Goal: Check status: Check status

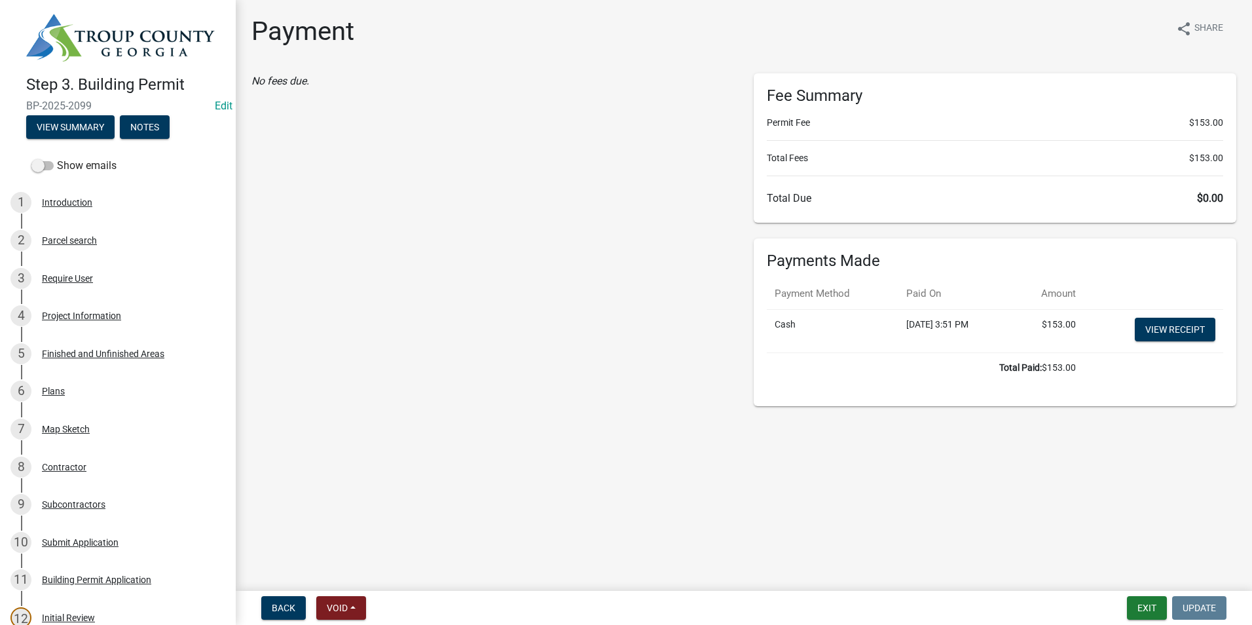
scroll to position [262, 0]
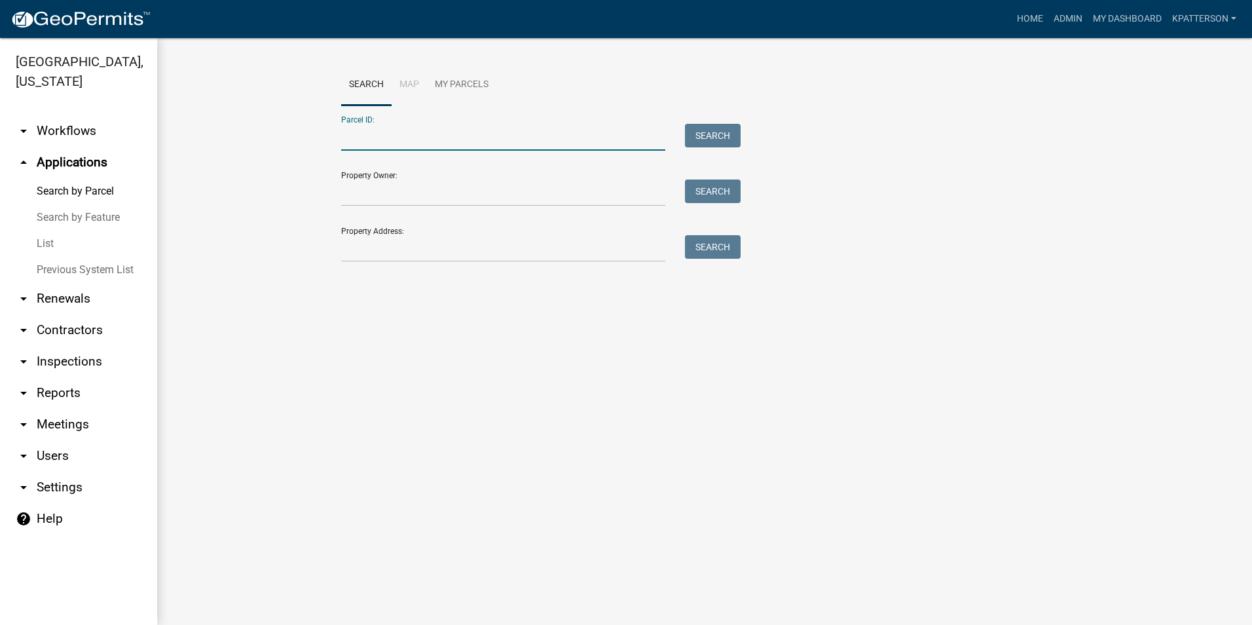
click at [405, 149] on input "Parcel ID:" at bounding box center [503, 137] width 324 height 27
type input "0"
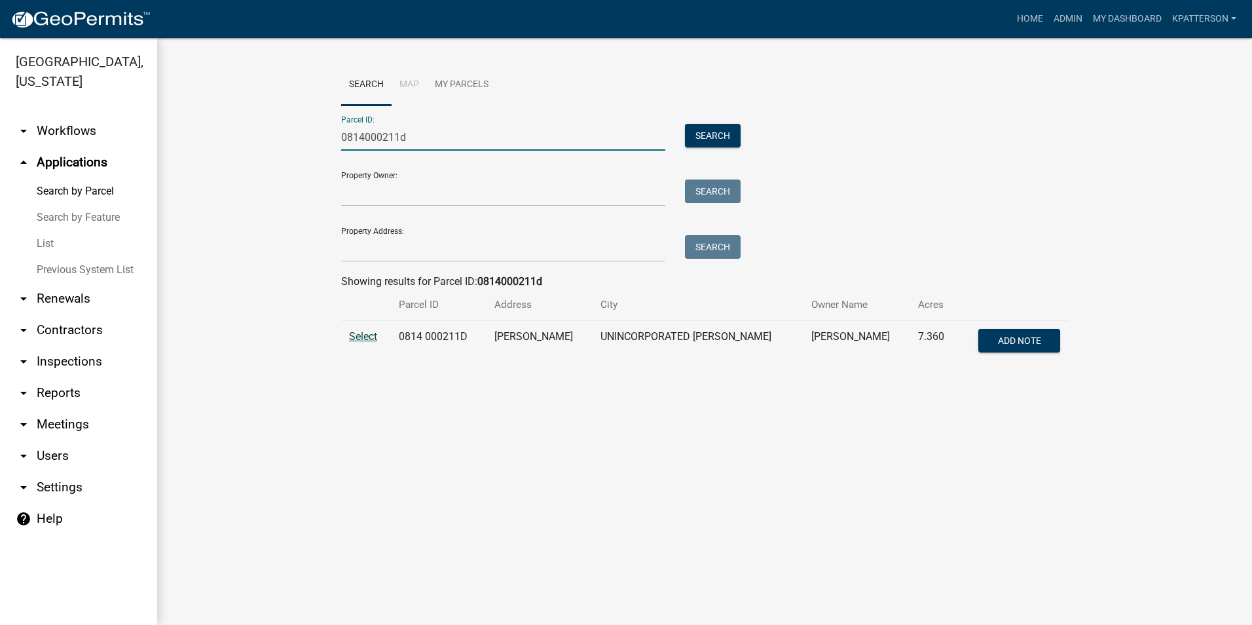
type input "0814000211d"
click at [361, 335] on span "Select" at bounding box center [363, 336] width 28 height 12
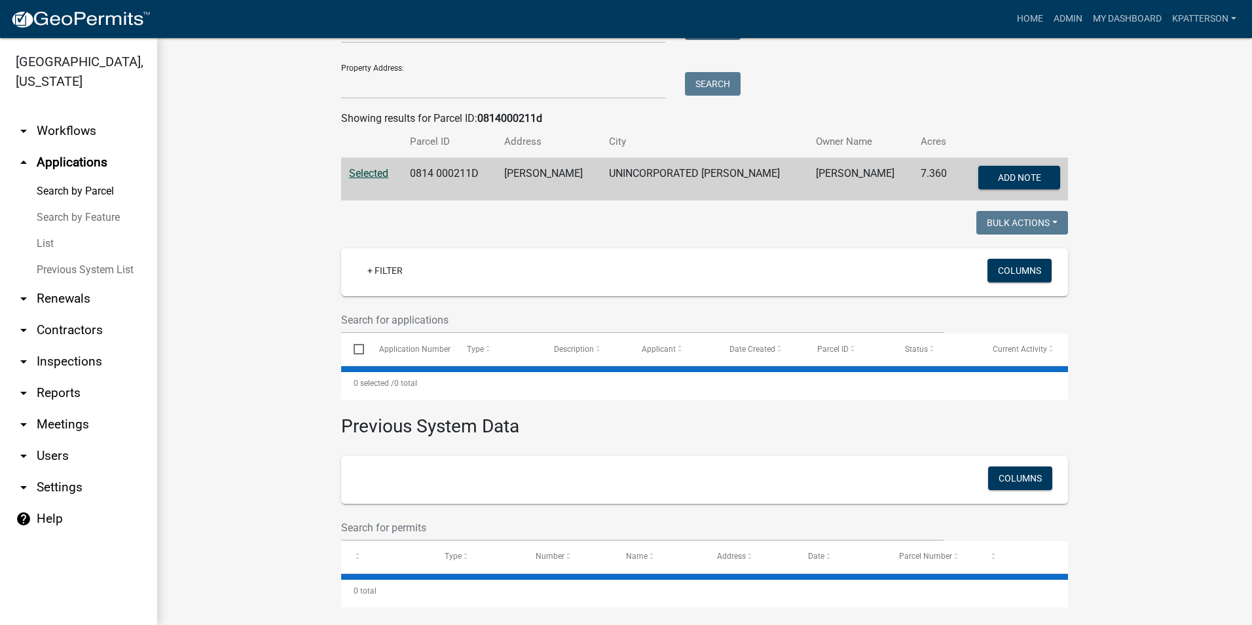
scroll to position [171, 0]
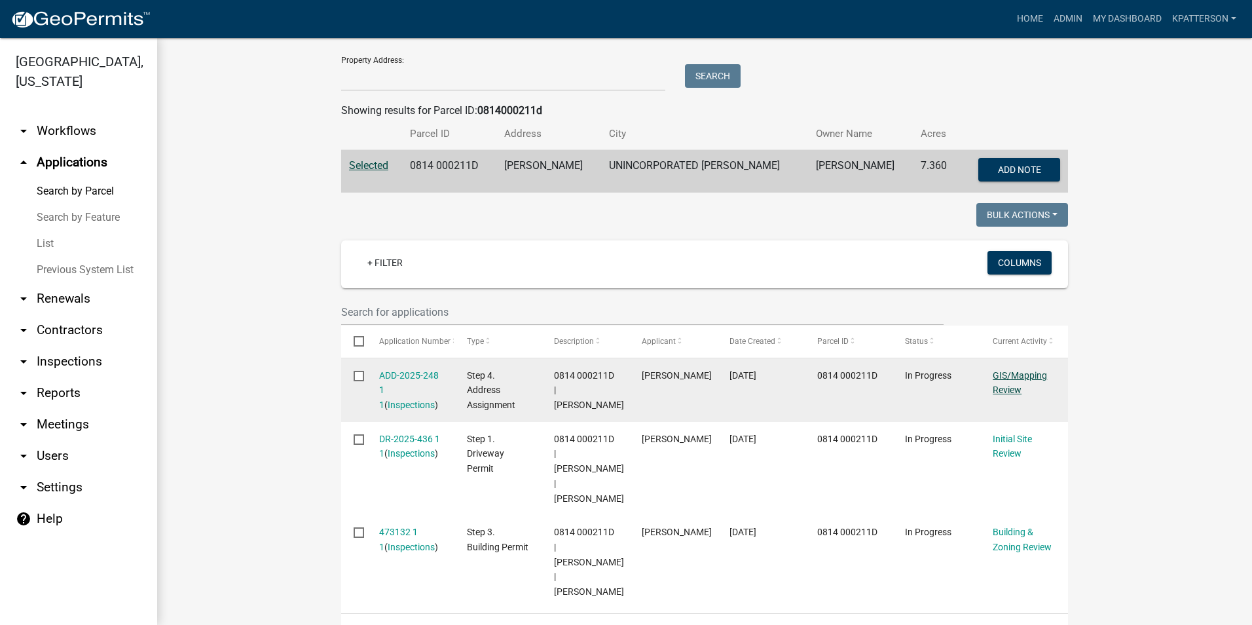
click at [1000, 390] on link "GIS/Mapping Review" at bounding box center [1019, 383] width 54 height 26
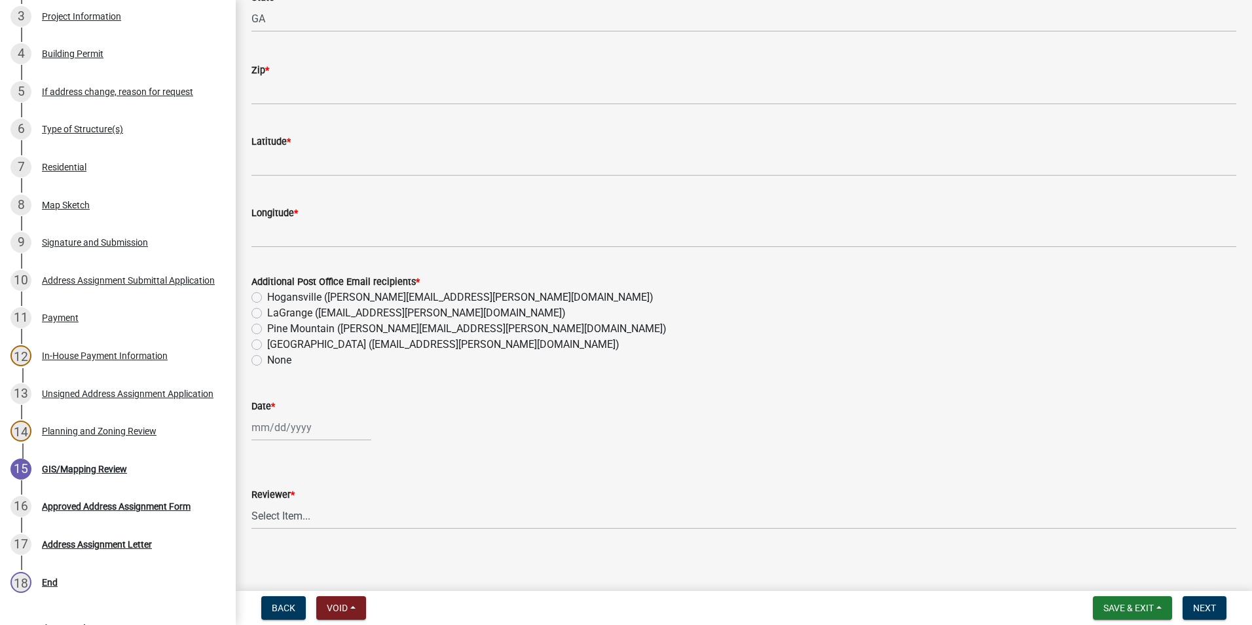
scroll to position [484, 0]
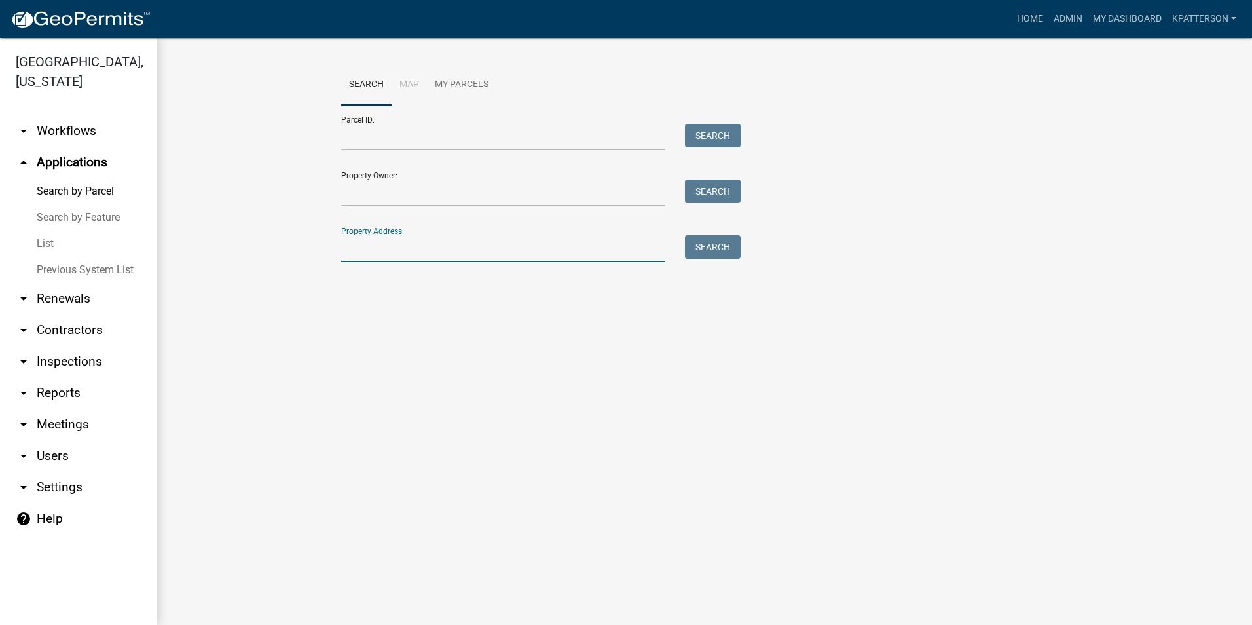
drag, startPoint x: 469, startPoint y: 255, endPoint x: 375, endPoint y: 173, distance: 124.8
click at [468, 254] on input "Property Address:" at bounding box center [503, 248] width 324 height 27
click at [369, 143] on input "Parcel ID:" at bounding box center [503, 137] width 324 height 27
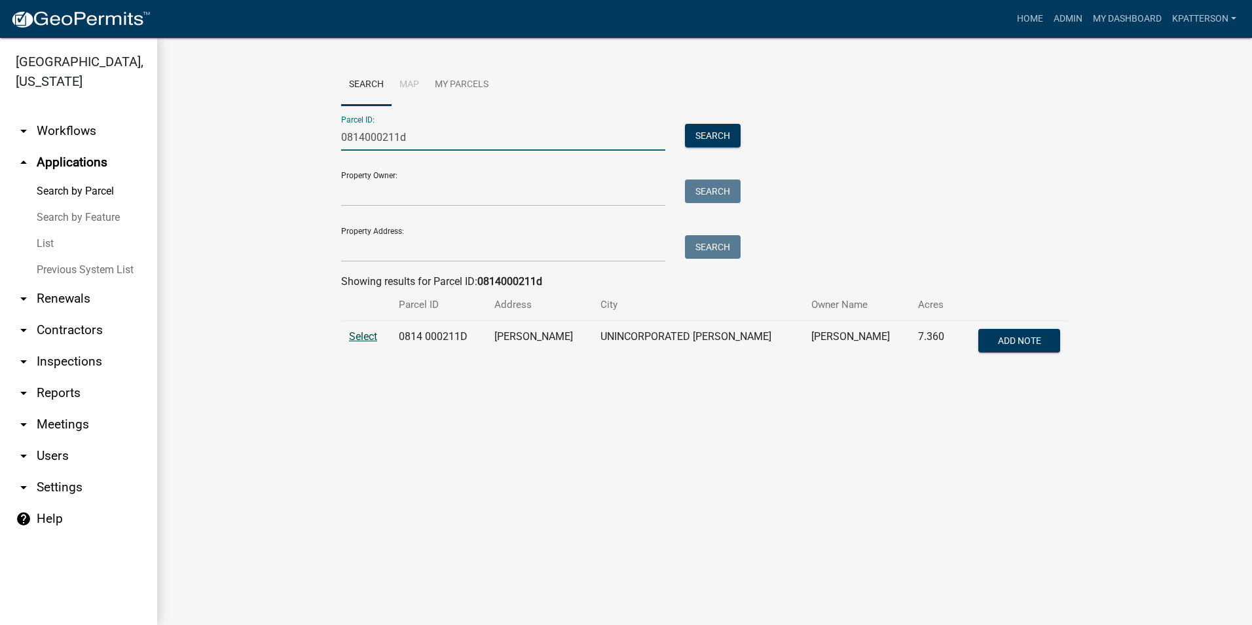
type input "0814000211d"
click at [352, 339] on span "Select" at bounding box center [363, 336] width 28 height 12
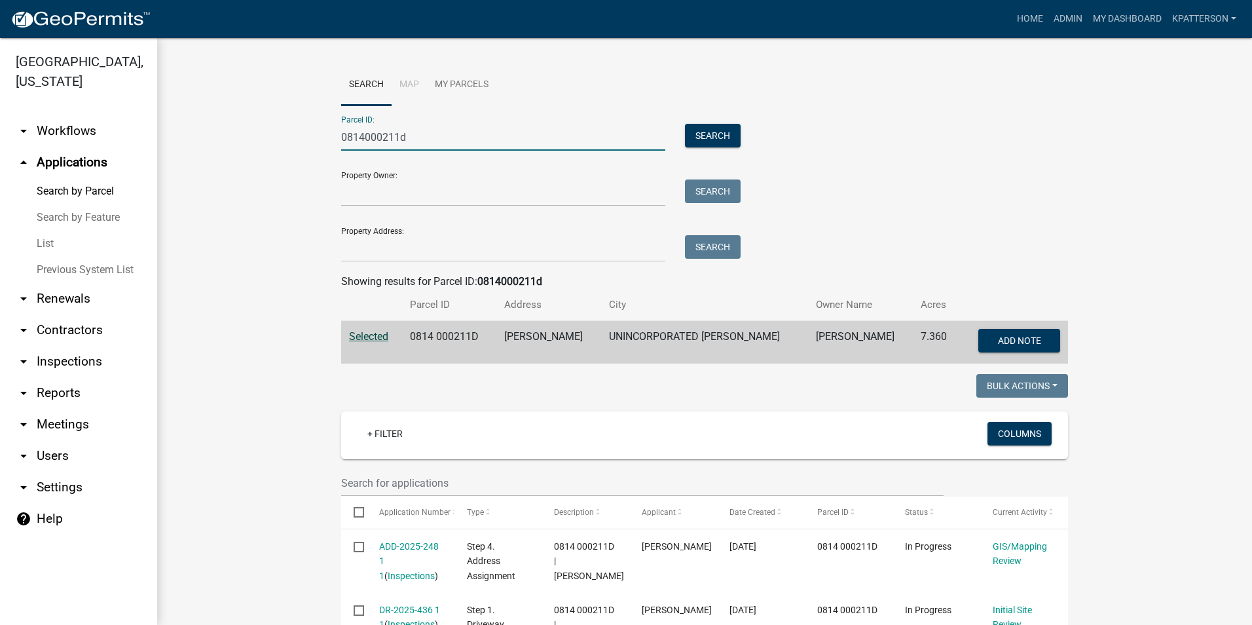
drag, startPoint x: 420, startPoint y: 134, endPoint x: 141, endPoint y: 108, distance: 279.4
click at [141, 109] on div "[GEOGRAPHIC_DATA], [US_STATE] arrow_drop_down Workflows List arrow_drop_up Appl…" at bounding box center [626, 331] width 1252 height 587
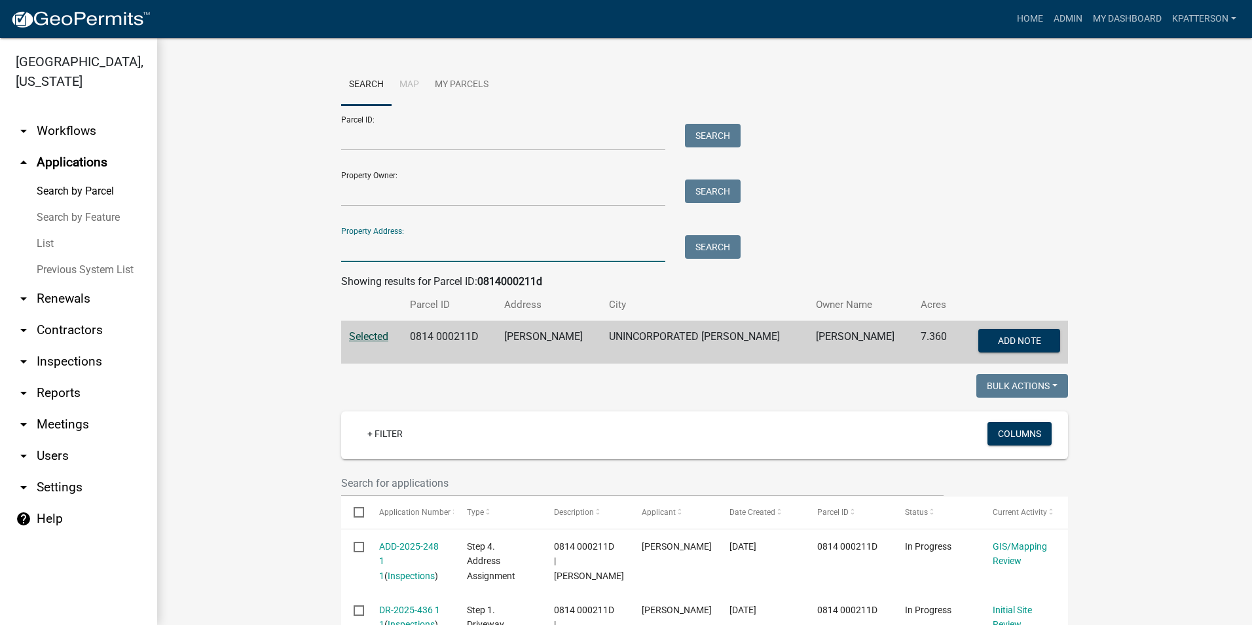
click at [390, 253] on input "Property Address:" at bounding box center [503, 248] width 324 height 27
click at [1069, 14] on link "Admin" at bounding box center [1067, 19] width 39 height 25
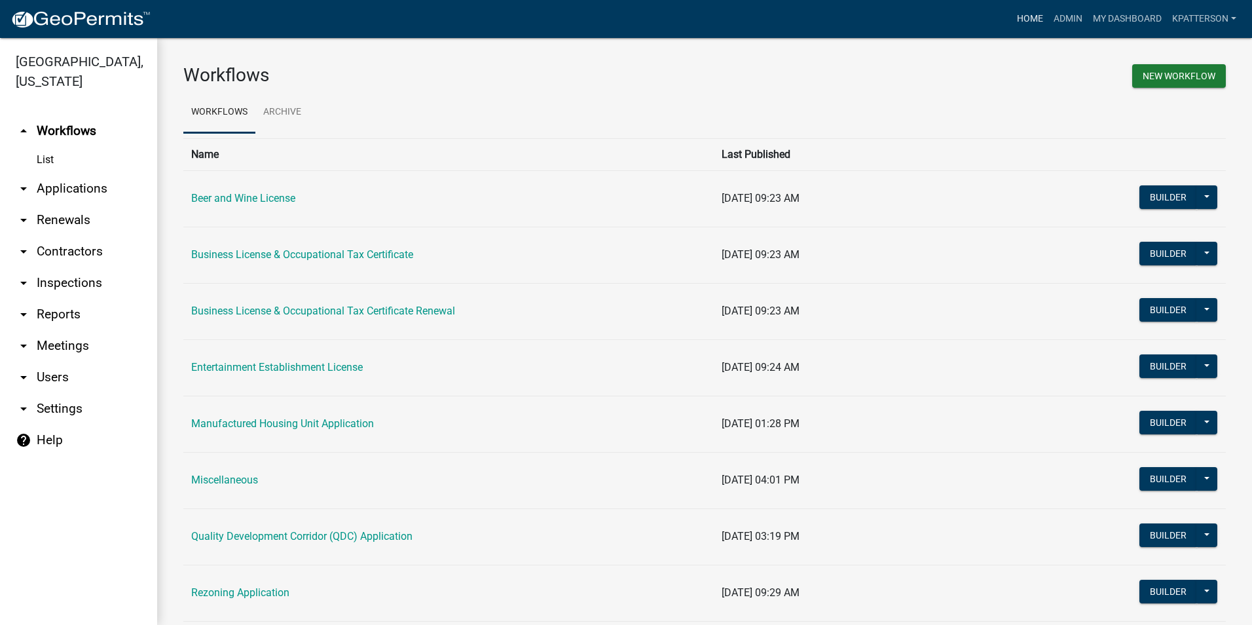
click at [1028, 12] on link "Home" at bounding box center [1029, 19] width 37 height 25
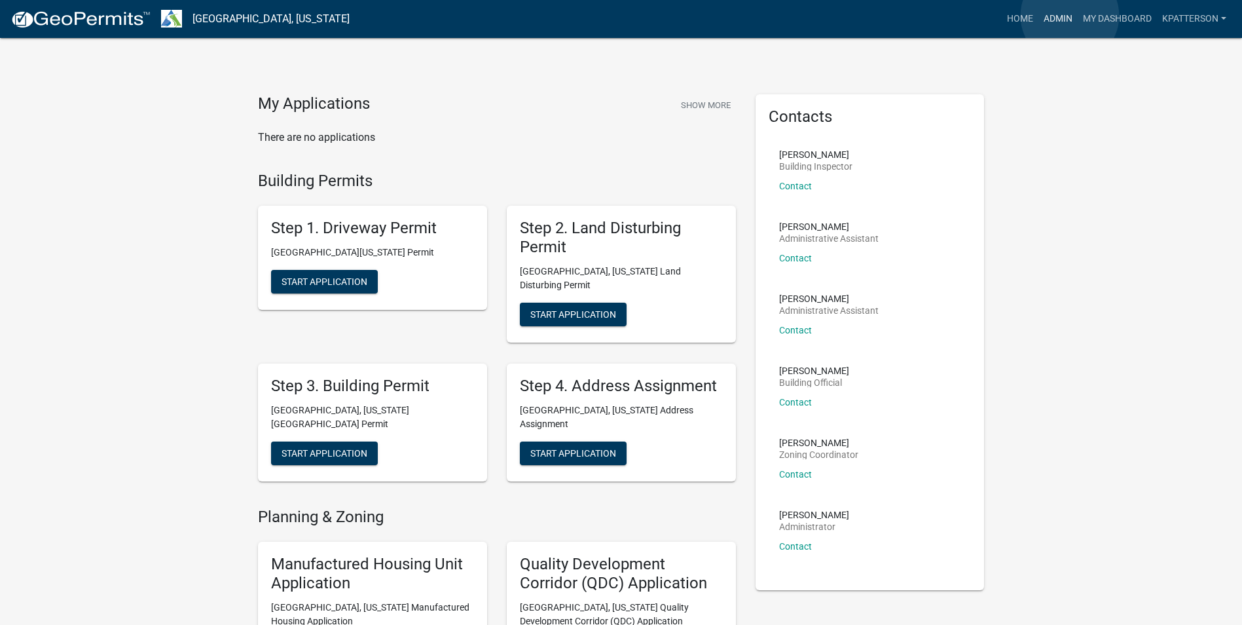
click at [1070, 16] on link "Admin" at bounding box center [1057, 19] width 39 height 25
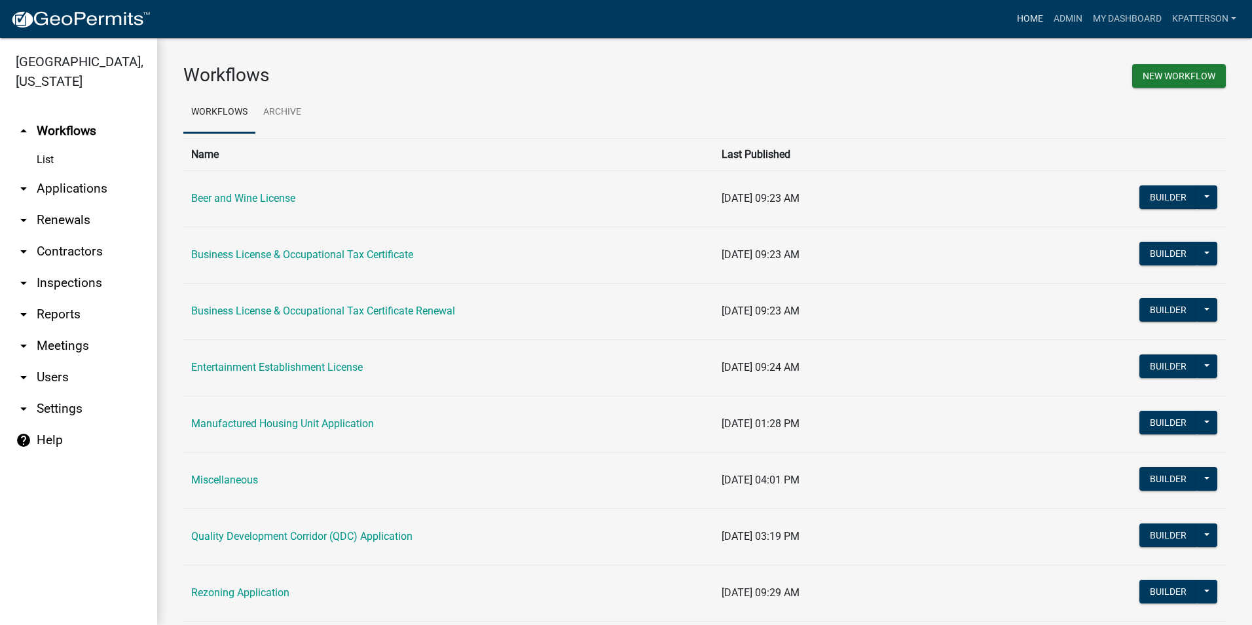
click at [1037, 17] on link "Home" at bounding box center [1029, 19] width 37 height 25
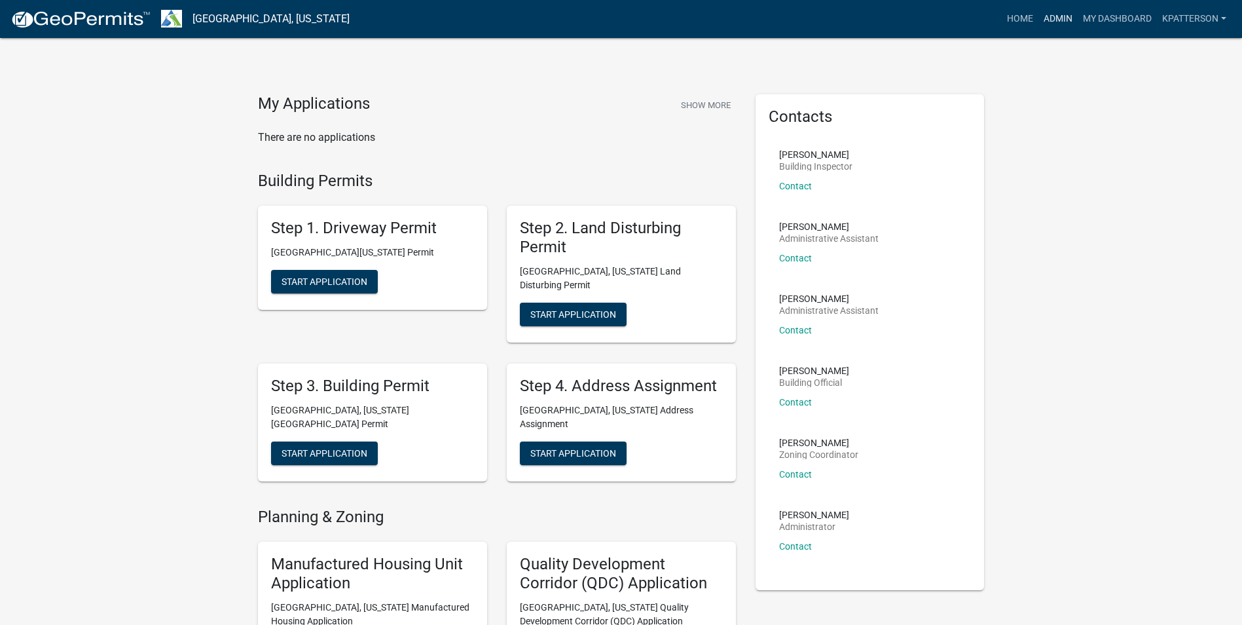
click at [1040, 18] on link "Admin" at bounding box center [1057, 19] width 39 height 25
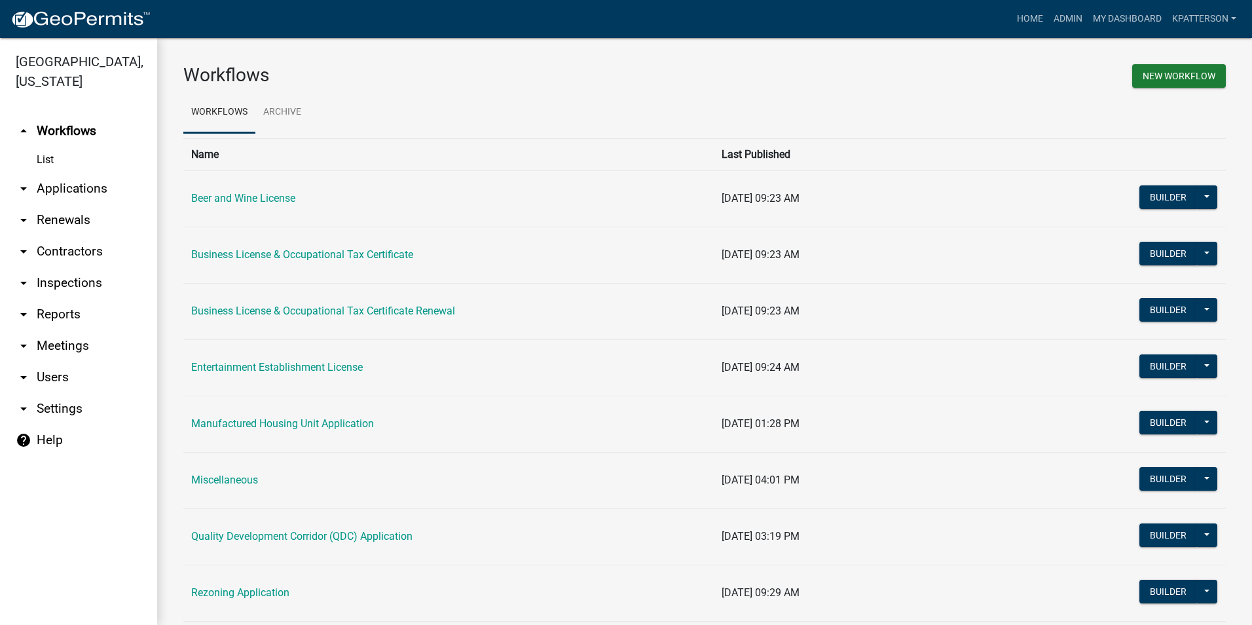
click at [99, 173] on link "arrow_drop_down Applications" at bounding box center [78, 188] width 157 height 31
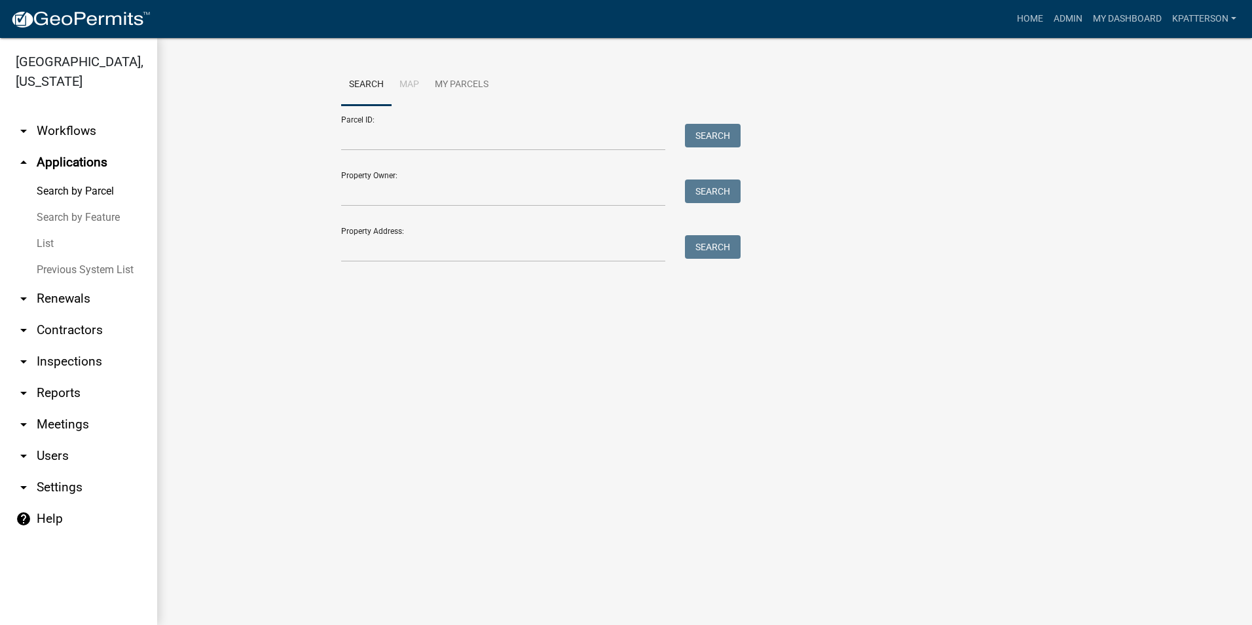
click at [452, 266] on div "Search Map My Parcels Parcel ID: Search Property Owner: Search Property Address…" at bounding box center [704, 168] width 746 height 209
click at [452, 258] on input "Property Address:" at bounding box center [503, 248] width 324 height 27
type input "[STREET_ADDRESS]"
click at [714, 253] on button "Search" at bounding box center [713, 247] width 56 height 24
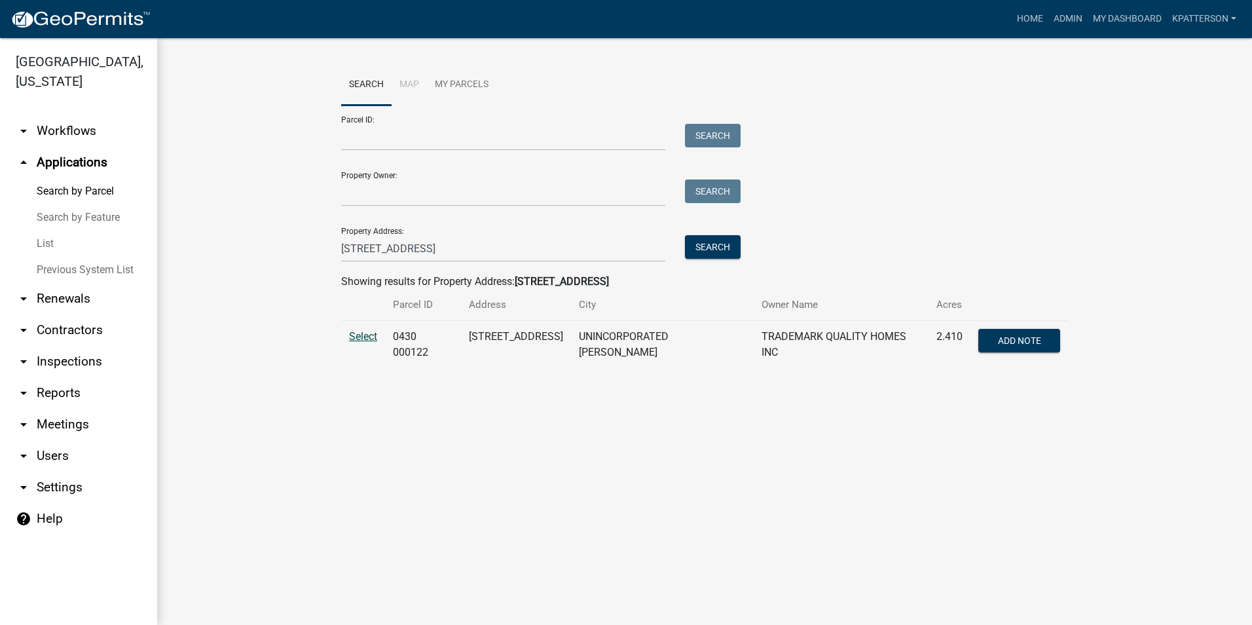
click at [350, 335] on span "Select" at bounding box center [363, 336] width 28 height 12
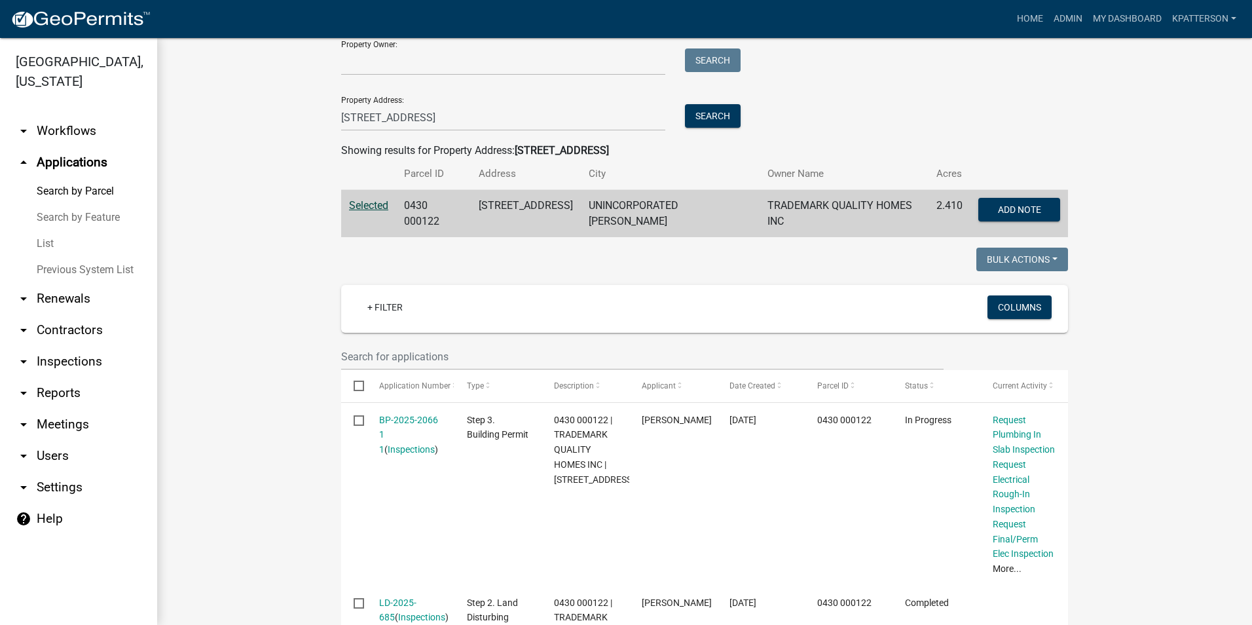
scroll to position [196, 0]
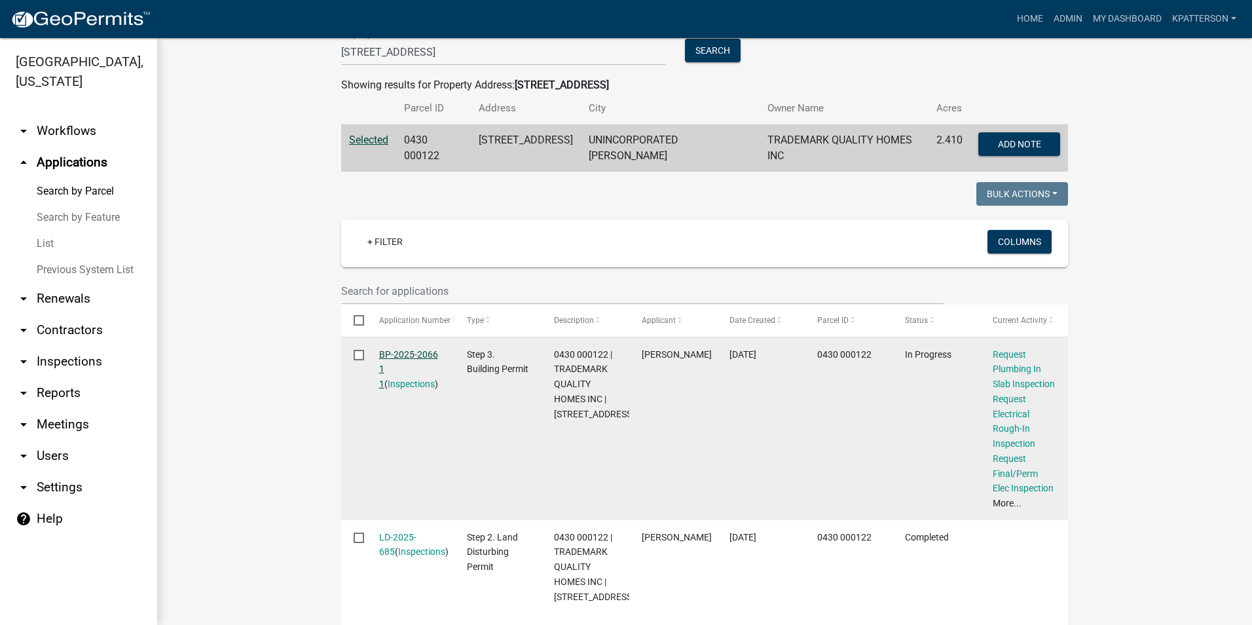
click at [412, 350] on link "BP-2025-2066 1 1" at bounding box center [408, 369] width 59 height 41
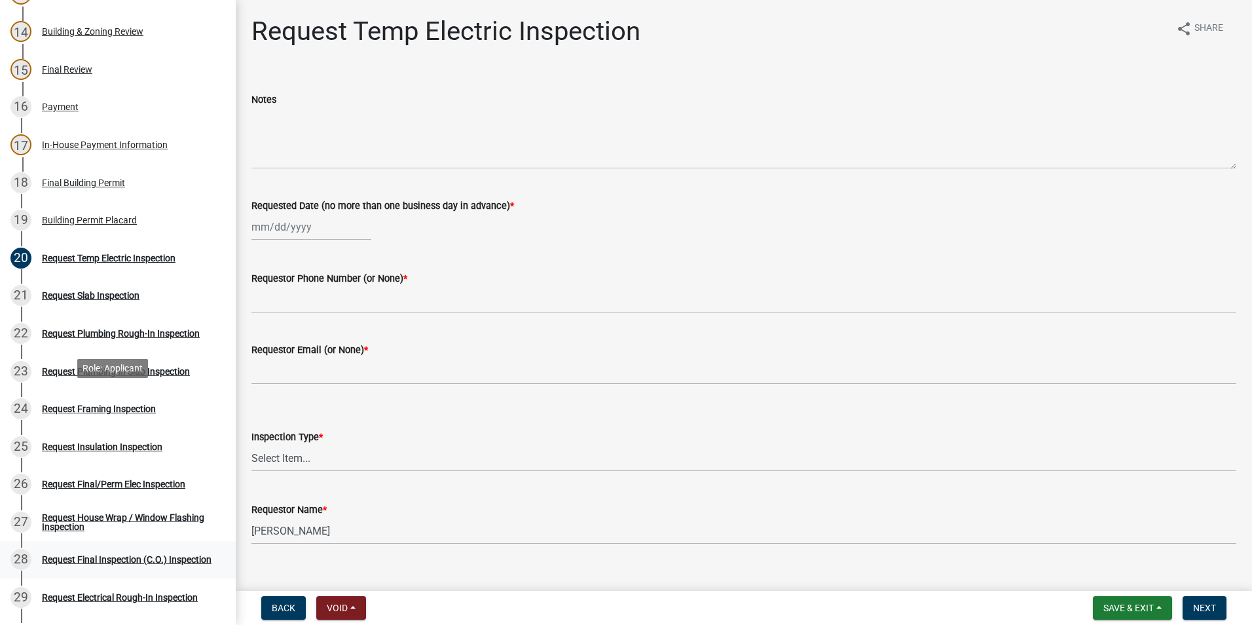
scroll to position [786, 0]
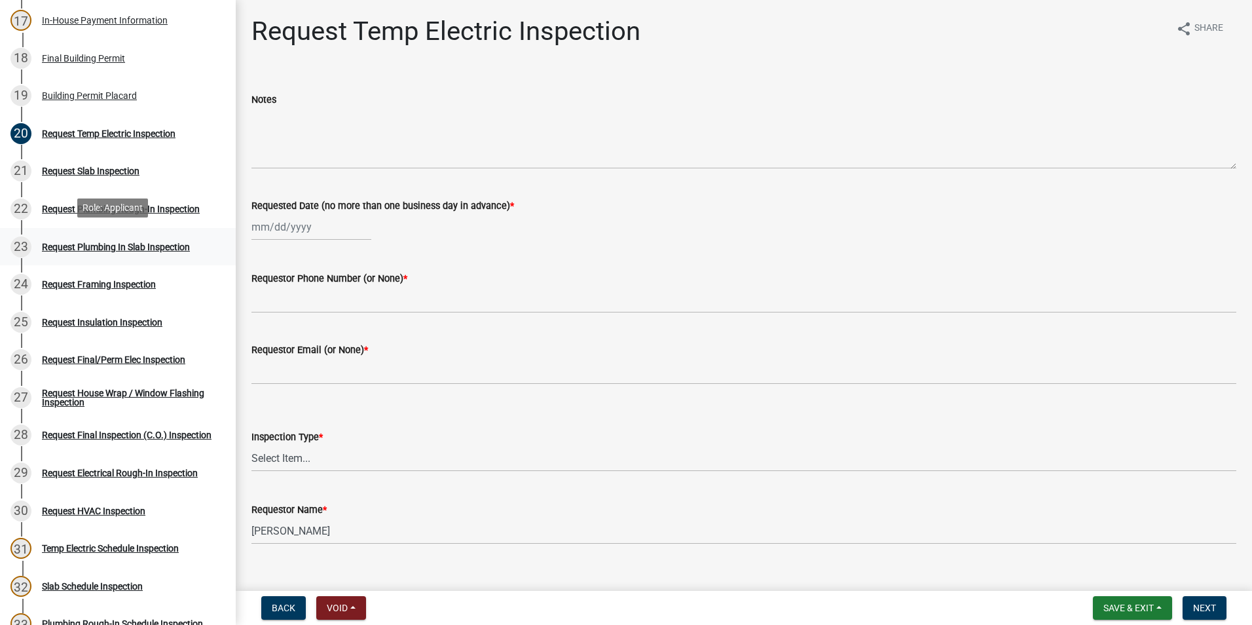
click at [106, 251] on div "23 Request Plumbing In Slab Inspection" at bounding box center [112, 246] width 204 height 21
click at [311, 228] on div at bounding box center [311, 226] width 120 height 27
select select "9"
select select "2025"
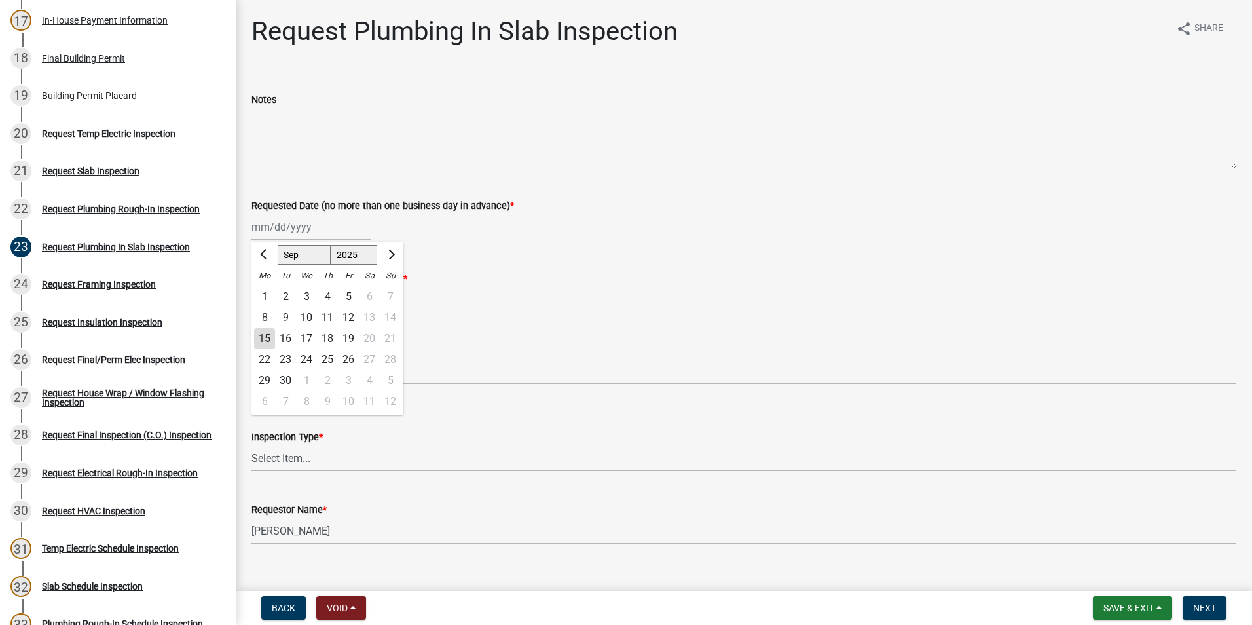
click at [260, 334] on div "15" at bounding box center [264, 338] width 21 height 21
type input "[DATE]"
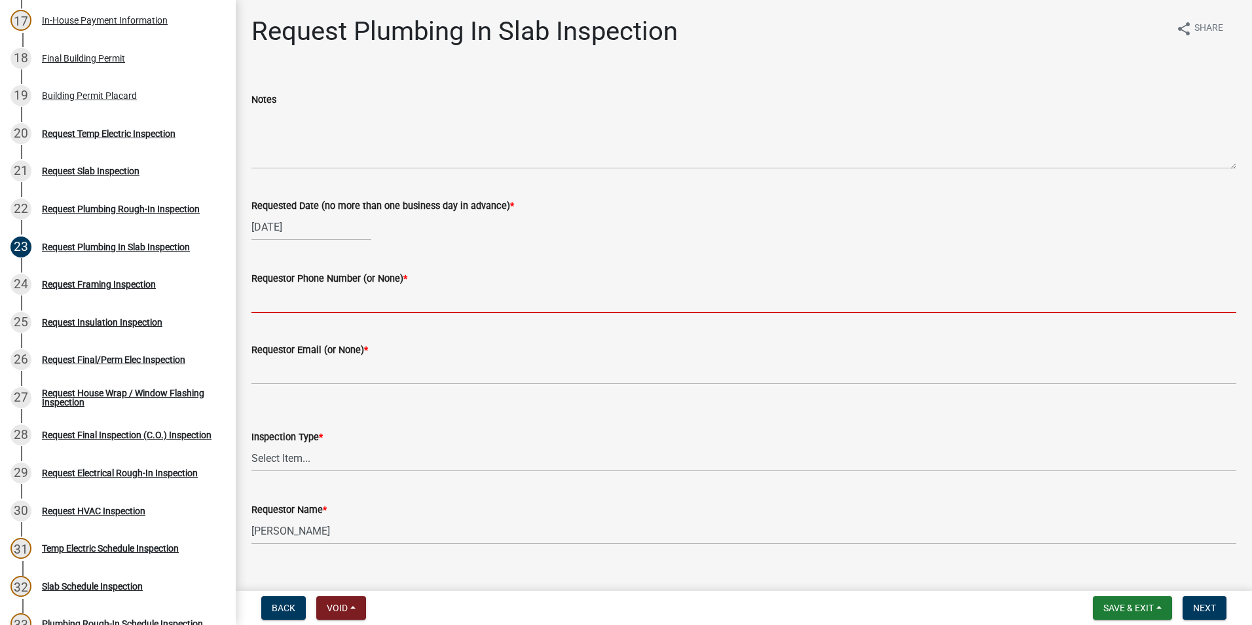
drag, startPoint x: 283, startPoint y: 306, endPoint x: 283, endPoint y: 297, distance: 9.2
click at [283, 306] on input "Requestor Phone Number (or None) *" at bounding box center [743, 299] width 985 height 27
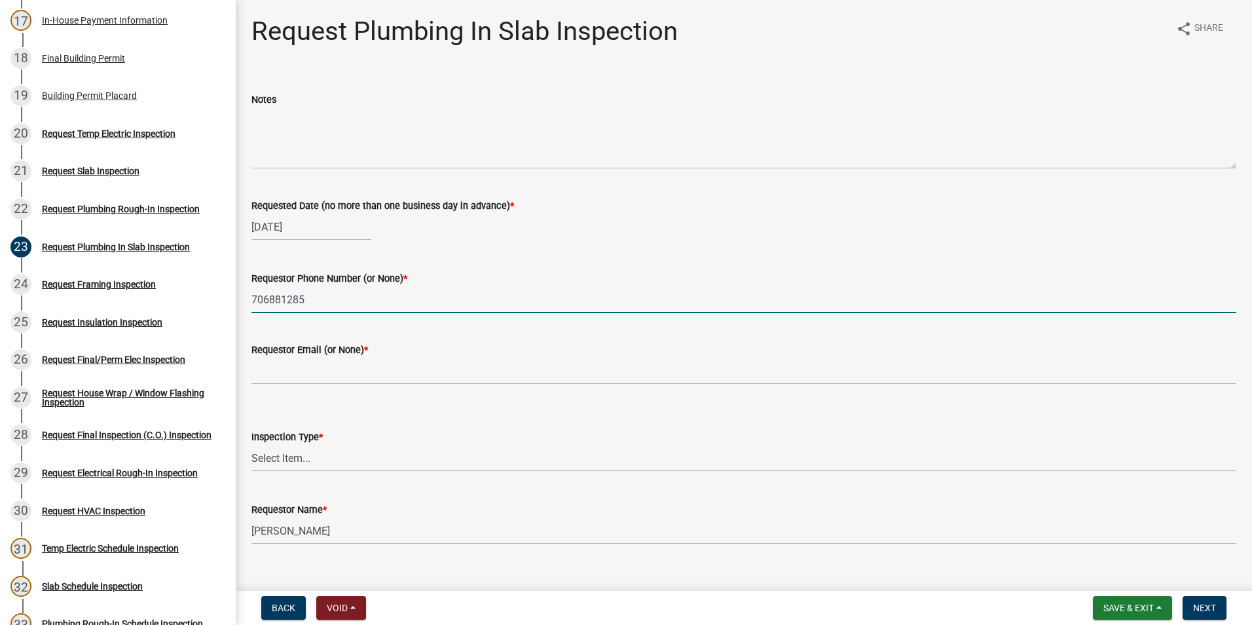
type input "7068812857"
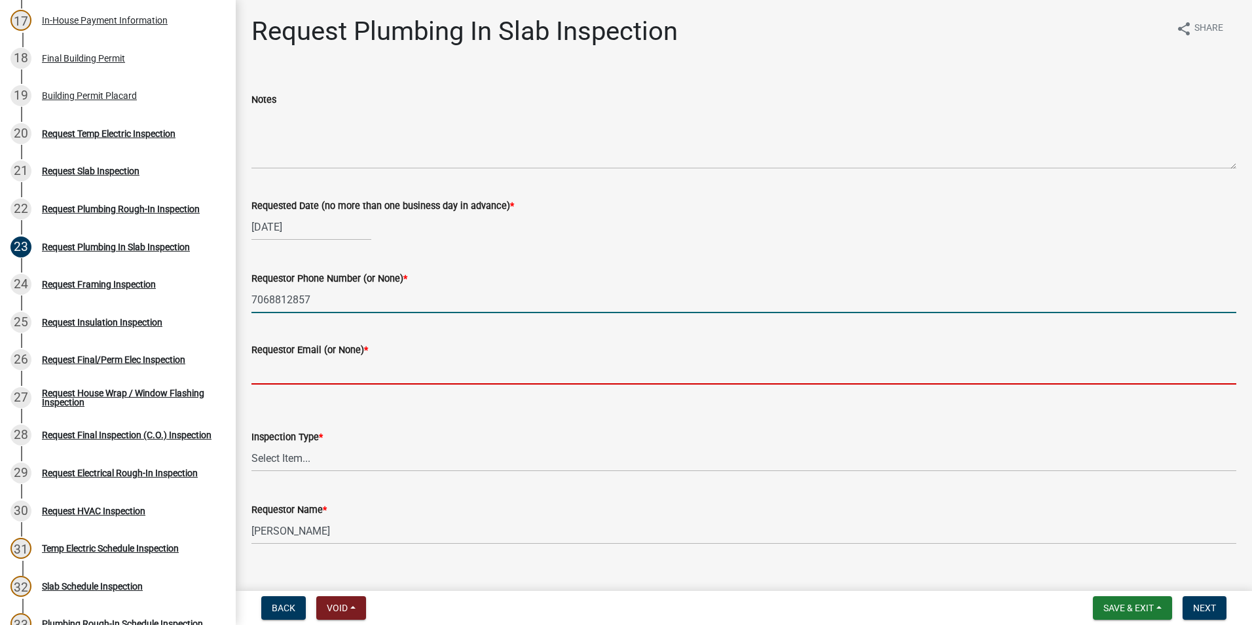
type input "[EMAIL_ADDRESS][DOMAIN_NAME]"
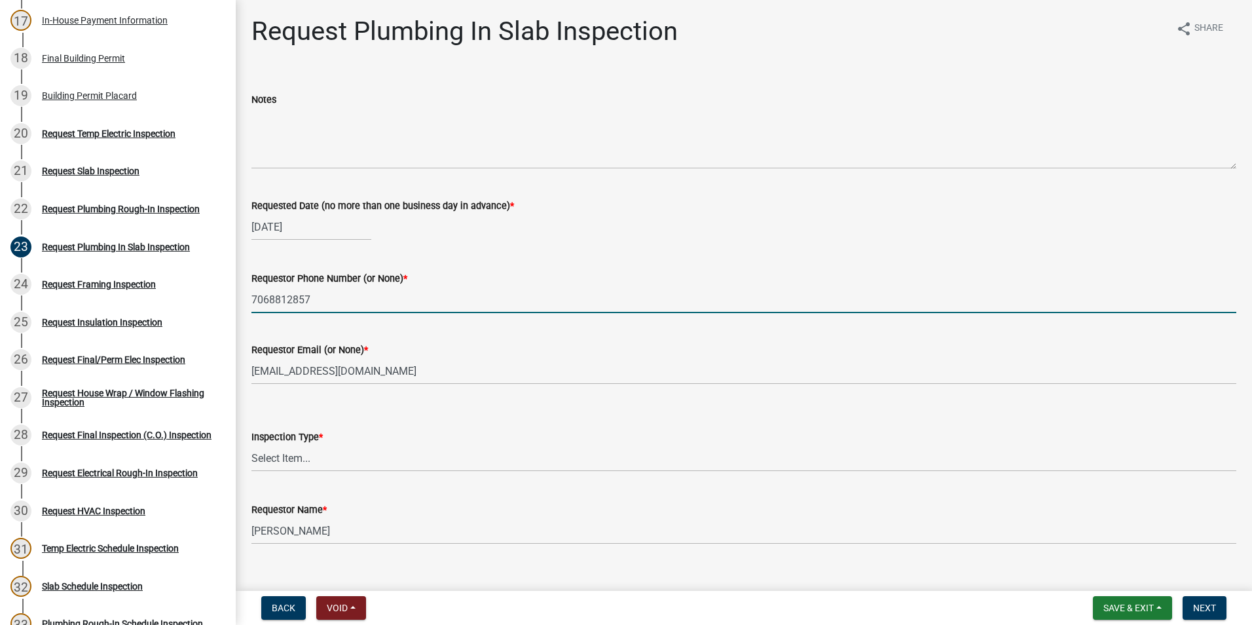
type input "7068812857"
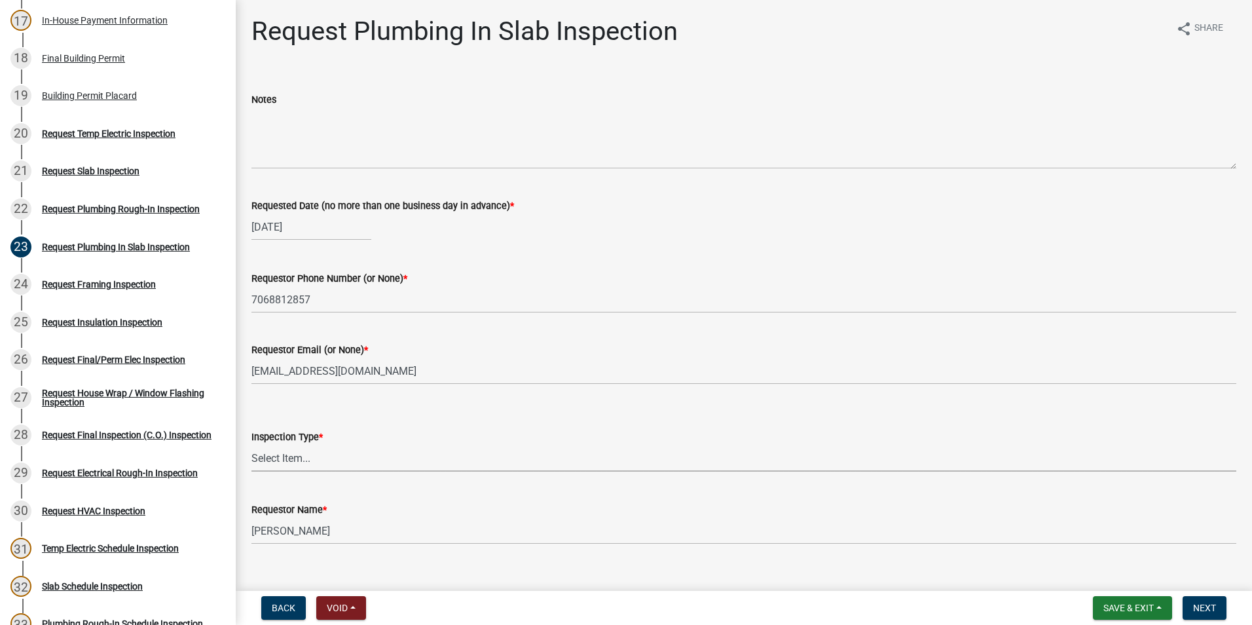
click at [305, 464] on select "Select Item... Plumbing In [GEOGRAPHIC_DATA]" at bounding box center [743, 458] width 985 height 27
click at [251, 445] on select "Select Item... Plumbing In [GEOGRAPHIC_DATA]" at bounding box center [743, 458] width 985 height 27
select select "0ba09e3c-889e-4090-ba6e-bf435437813b"
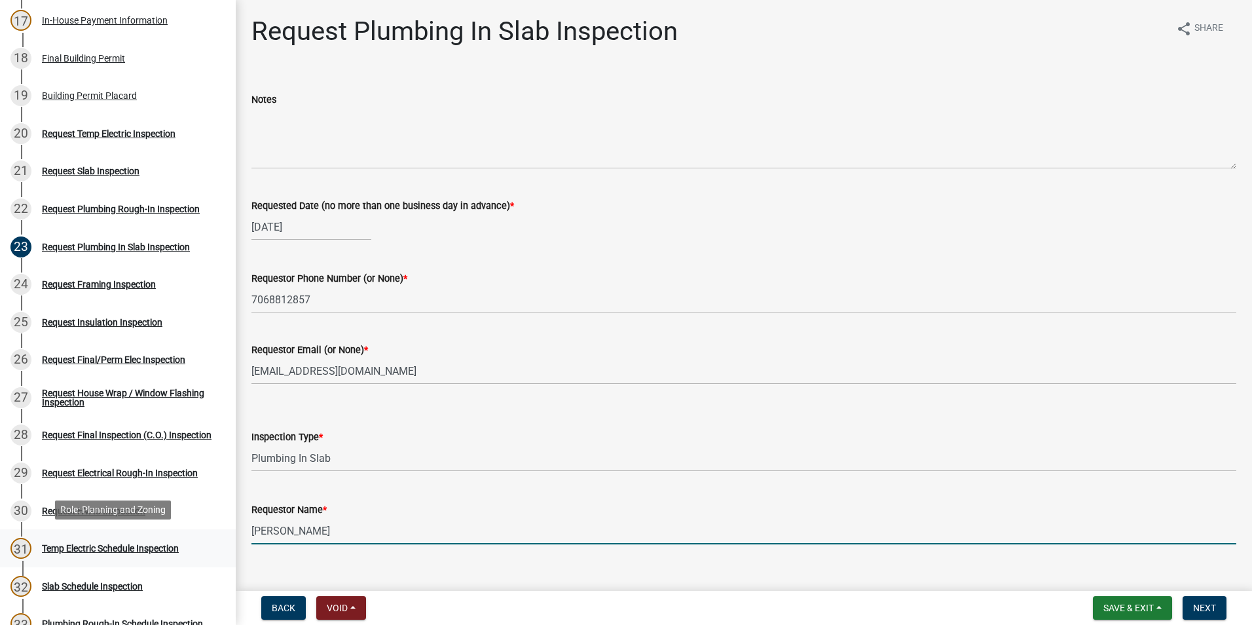
drag, startPoint x: 394, startPoint y: 536, endPoint x: 43, endPoint y: 532, distance: 350.9
click at [53, 545] on div "Step 3. Building Permit BP-2025-2066 Edit View Summary Notes Show emails 1 Intr…" at bounding box center [626, 312] width 1252 height 625
type input "Zach - Trademark"
click at [1212, 609] on span "Next" at bounding box center [1204, 607] width 23 height 10
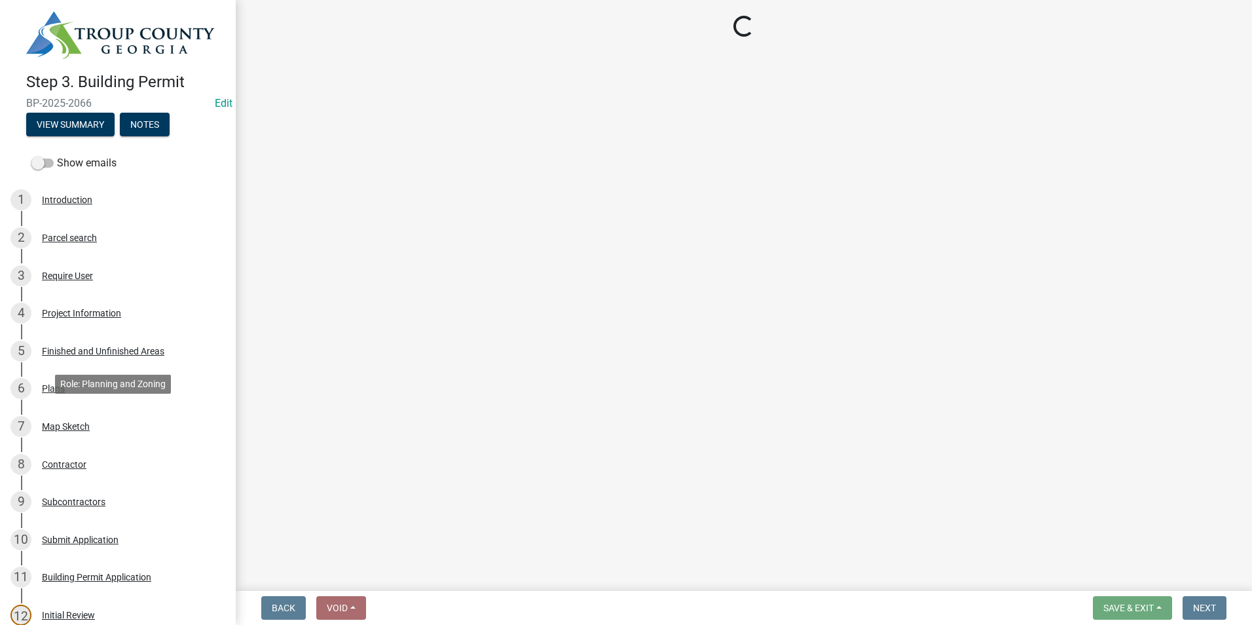
scroll to position [0, 0]
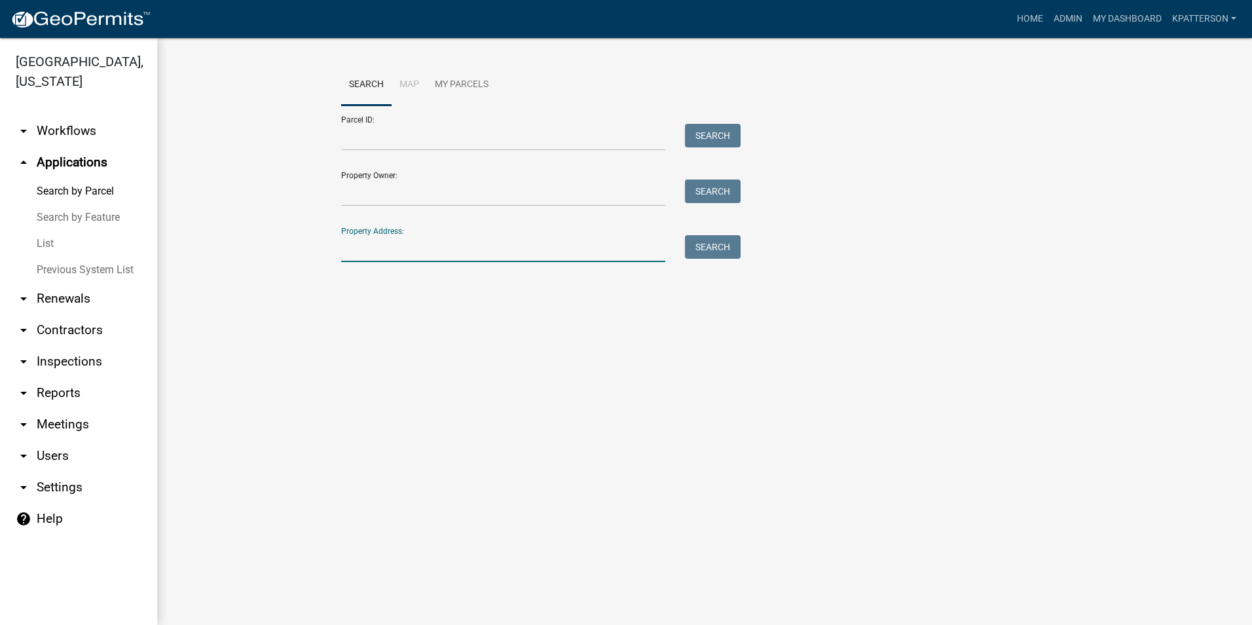
click at [406, 256] on input "Property Address:" at bounding box center [503, 248] width 324 height 27
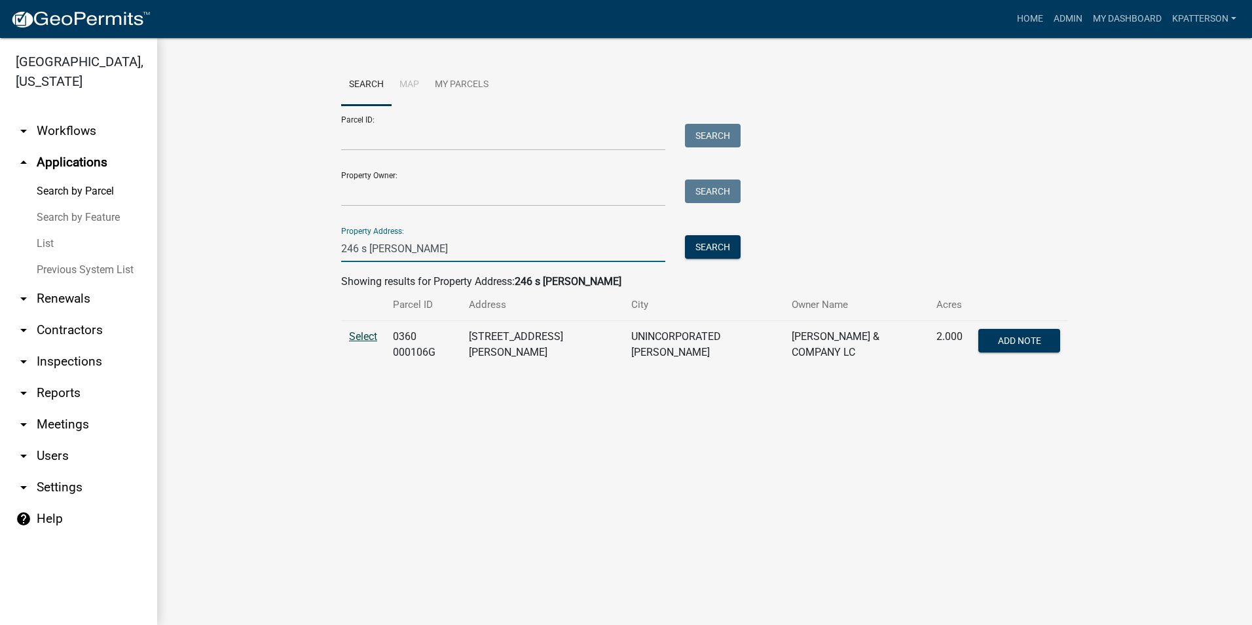
type input "246 s [PERSON_NAME]"
click at [368, 340] on span "Select" at bounding box center [363, 336] width 28 height 12
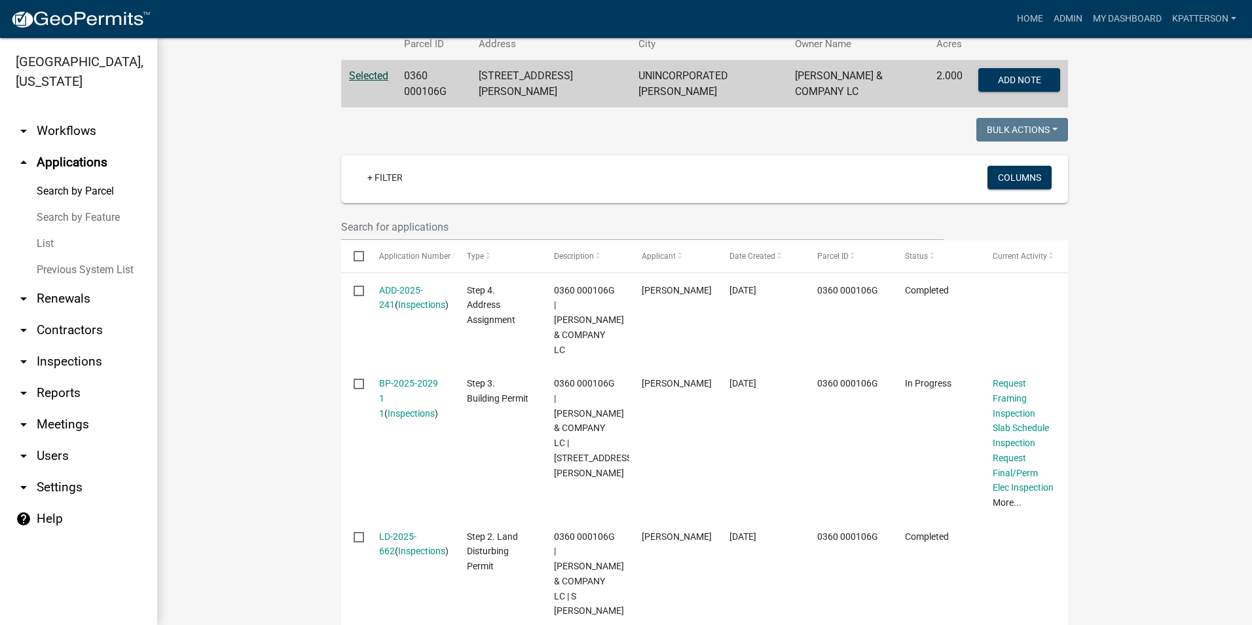
scroll to position [262, 0]
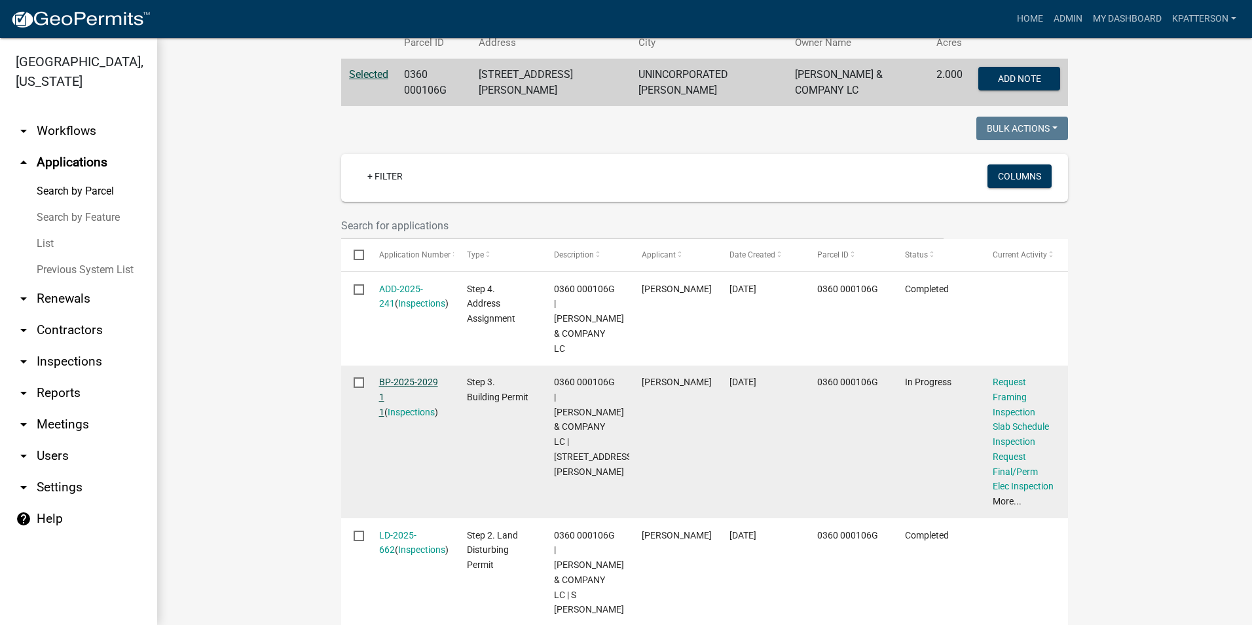
click at [405, 376] on link "BP-2025-2029 1 1" at bounding box center [408, 396] width 59 height 41
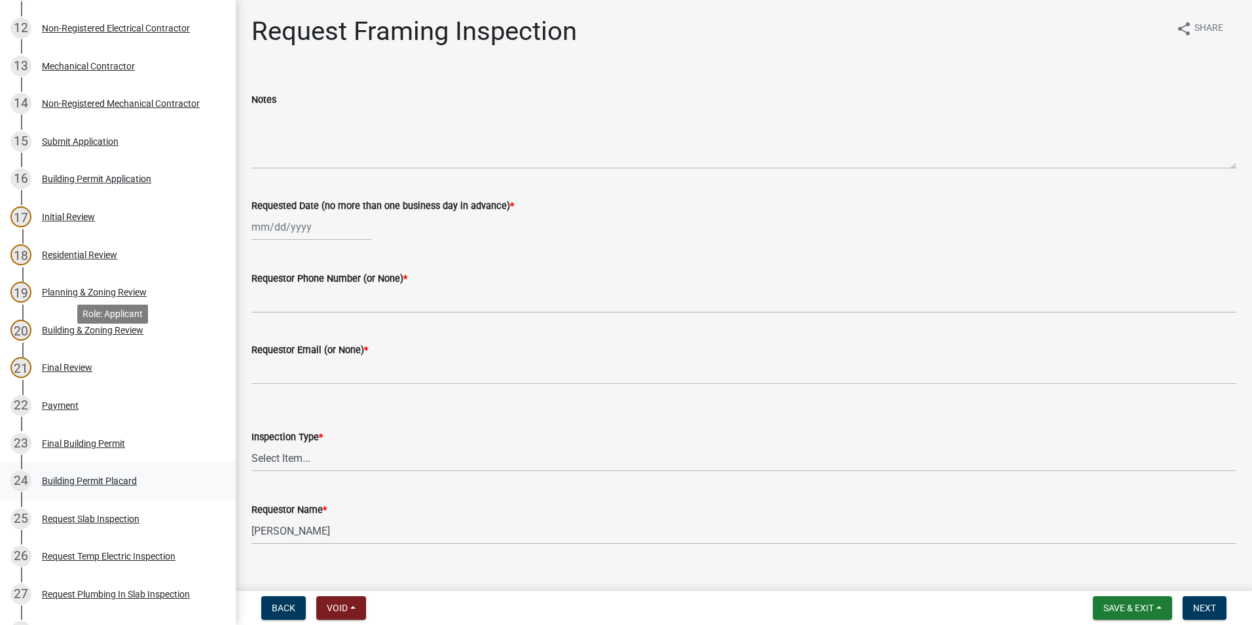
scroll to position [917, 0]
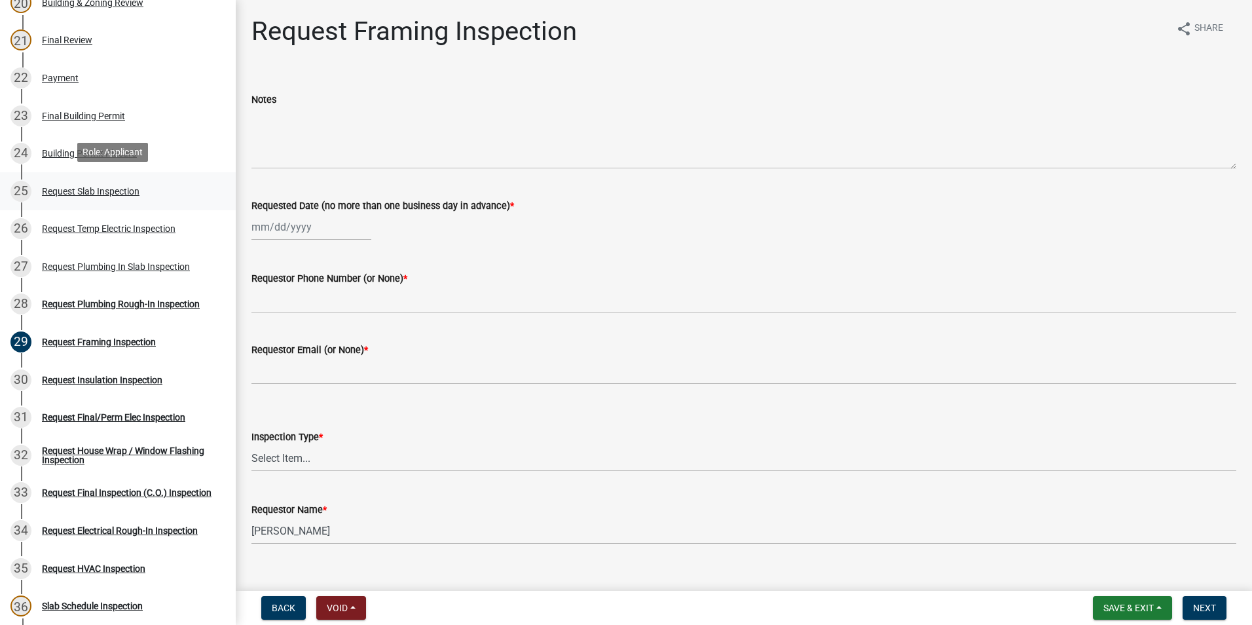
click at [98, 181] on div "25 Request Slab Inspection" at bounding box center [112, 191] width 204 height 21
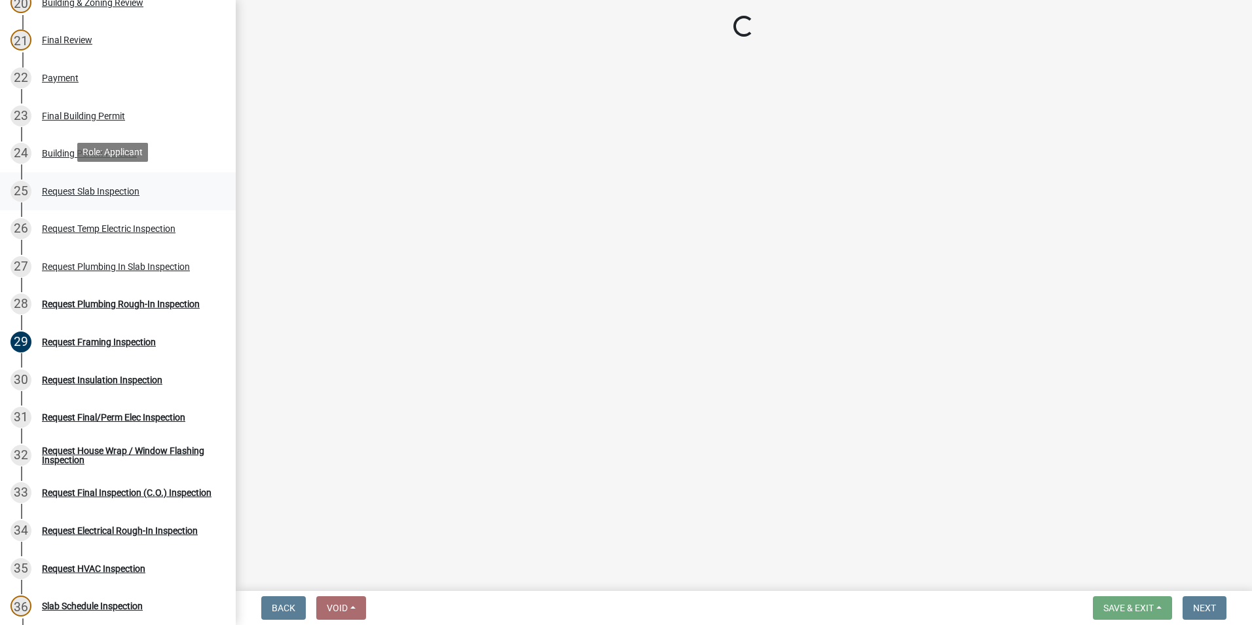
select select "ab79e0bf-6fbf-48c6-834d-2adc4864fc5e"
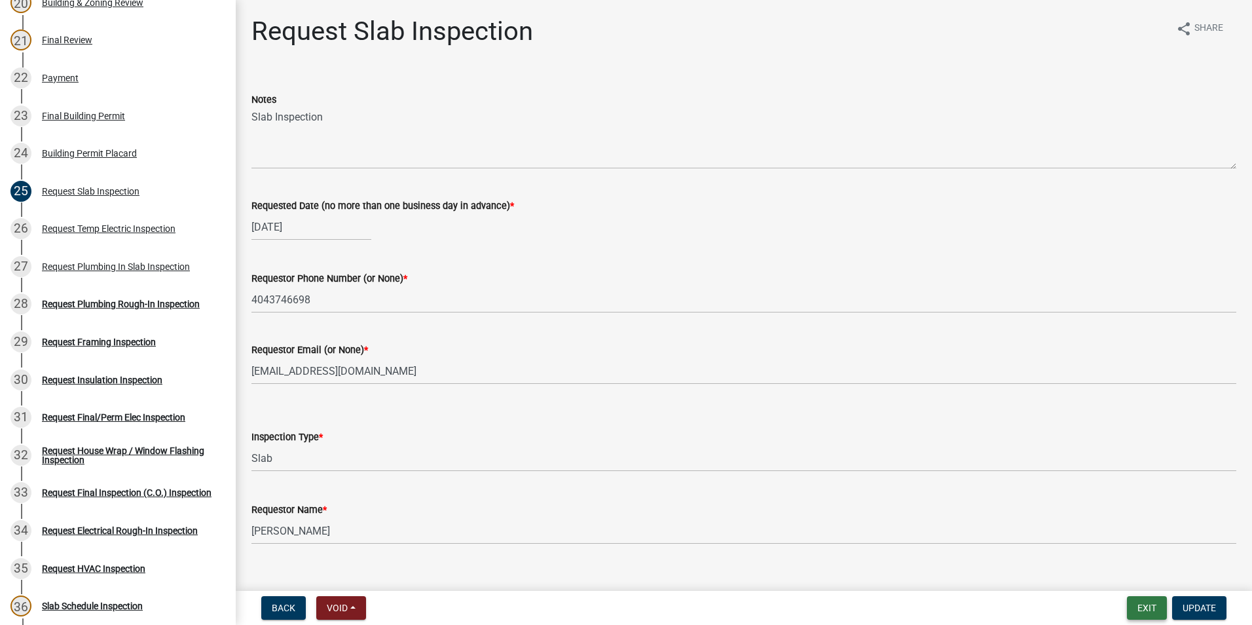
click at [1152, 604] on button "Exit" at bounding box center [1147, 608] width 40 height 24
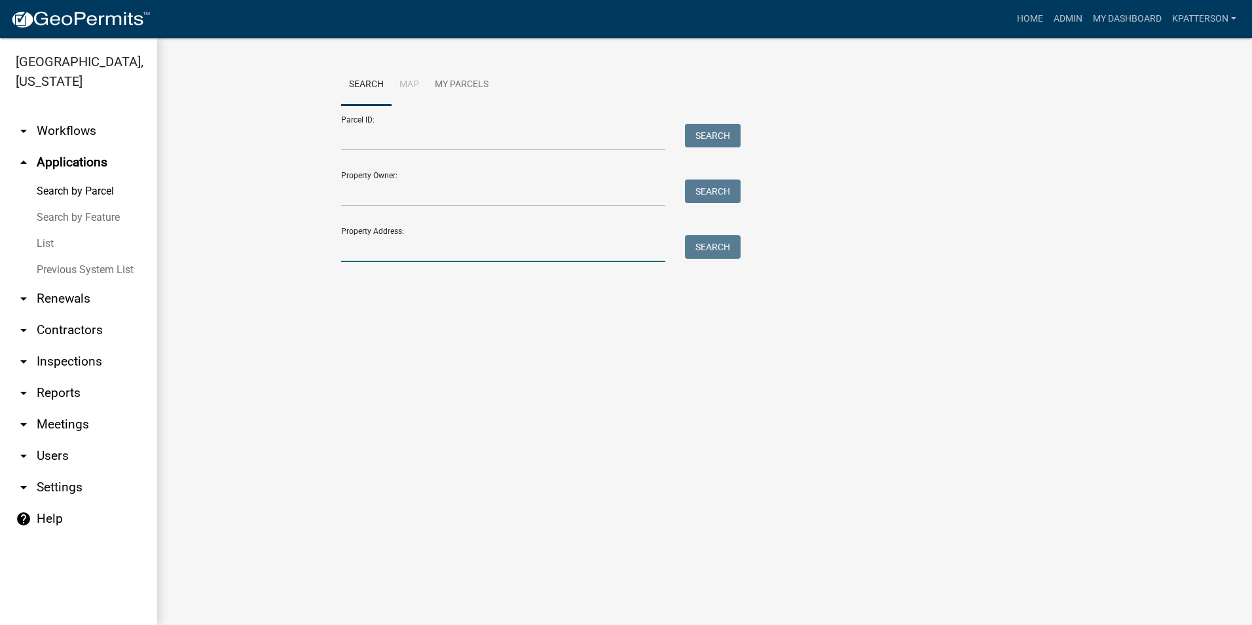
click at [422, 255] on input "Property Address:" at bounding box center [503, 248] width 324 height 27
type input "844 OLD [PERSON_NAME] MILL"
click at [707, 238] on button "Search" at bounding box center [713, 247] width 56 height 24
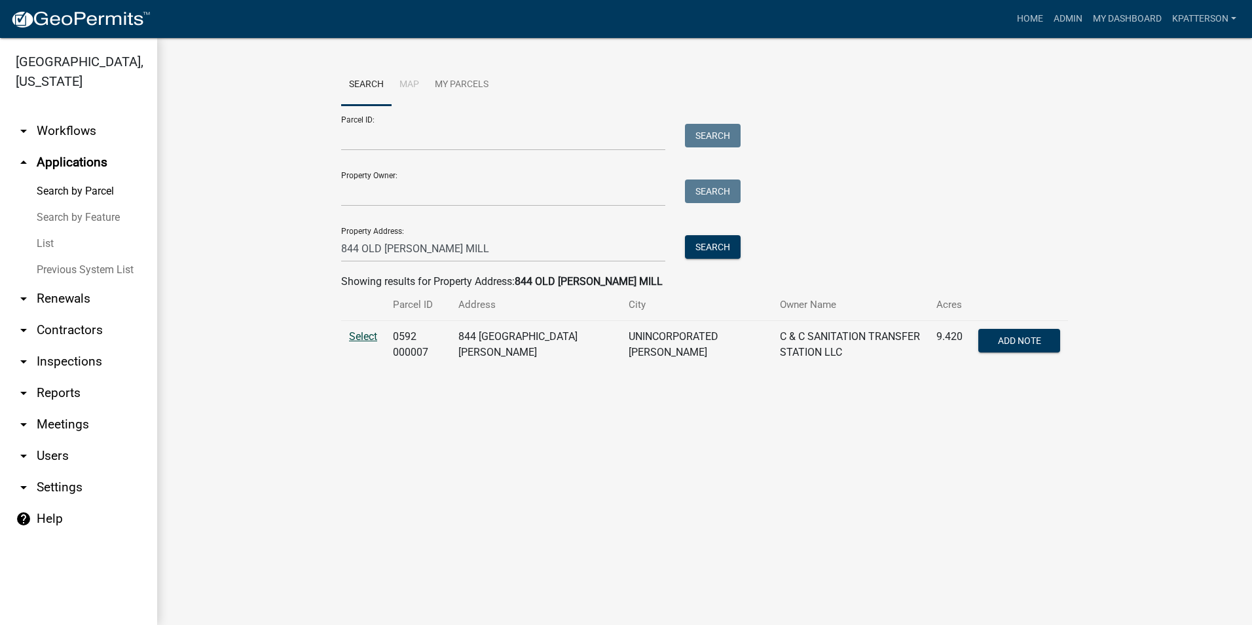
click at [364, 339] on span "Select" at bounding box center [363, 336] width 28 height 12
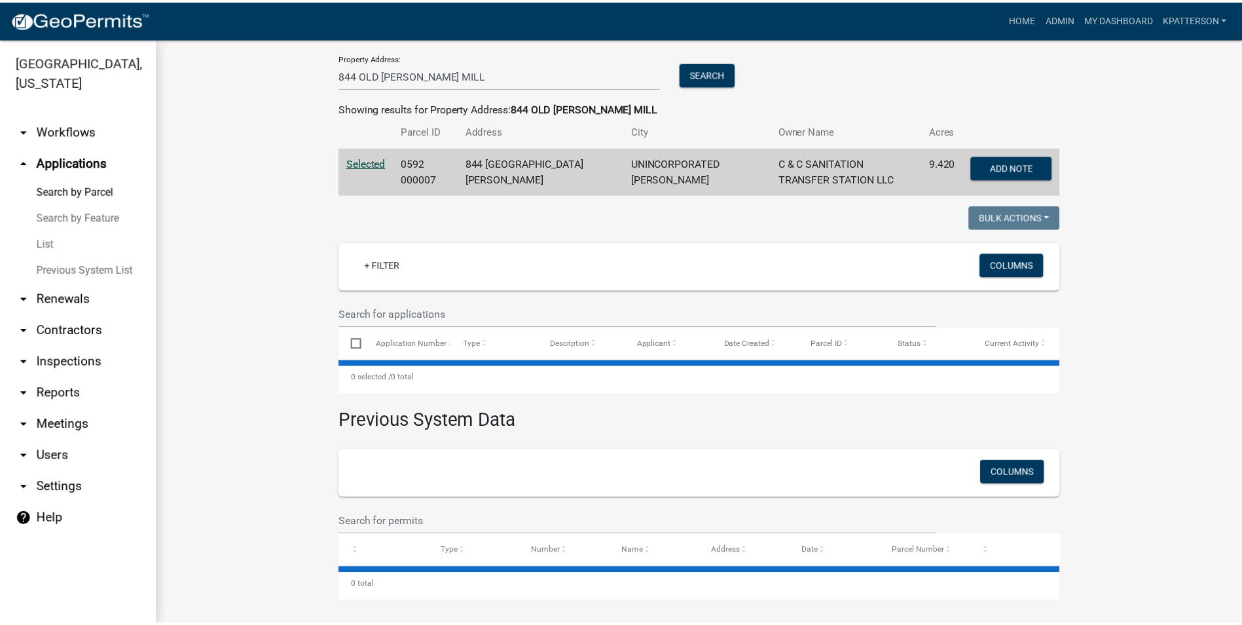
scroll to position [175, 0]
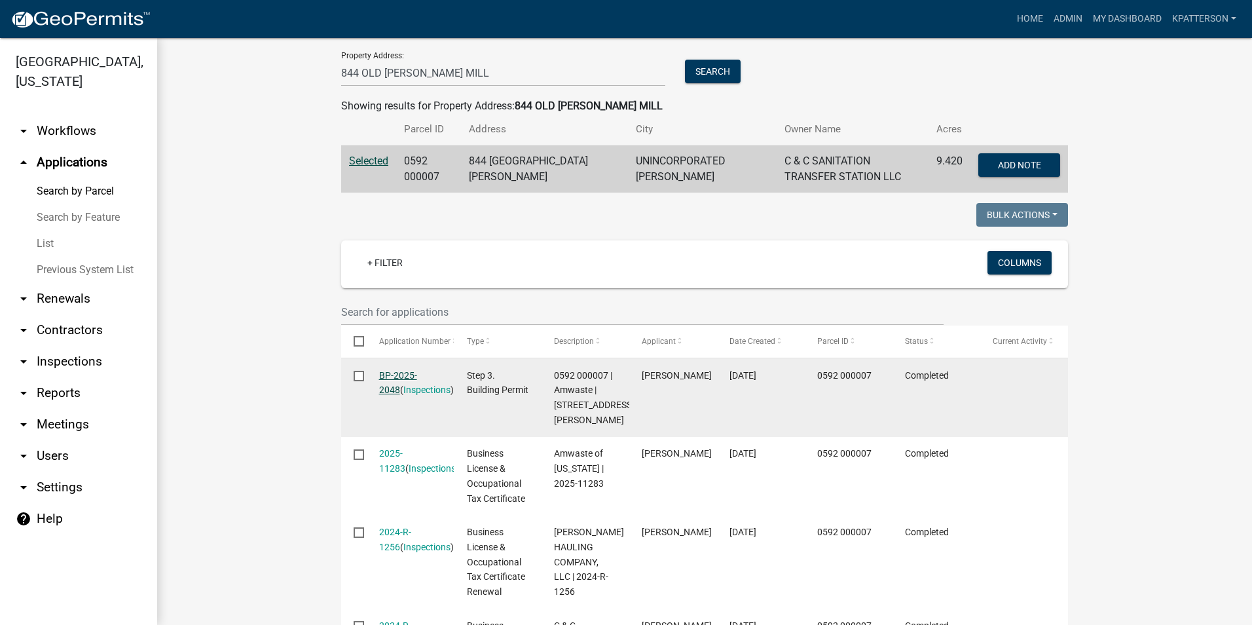
click at [417, 373] on link "BP-2025-2048" at bounding box center [398, 383] width 38 height 26
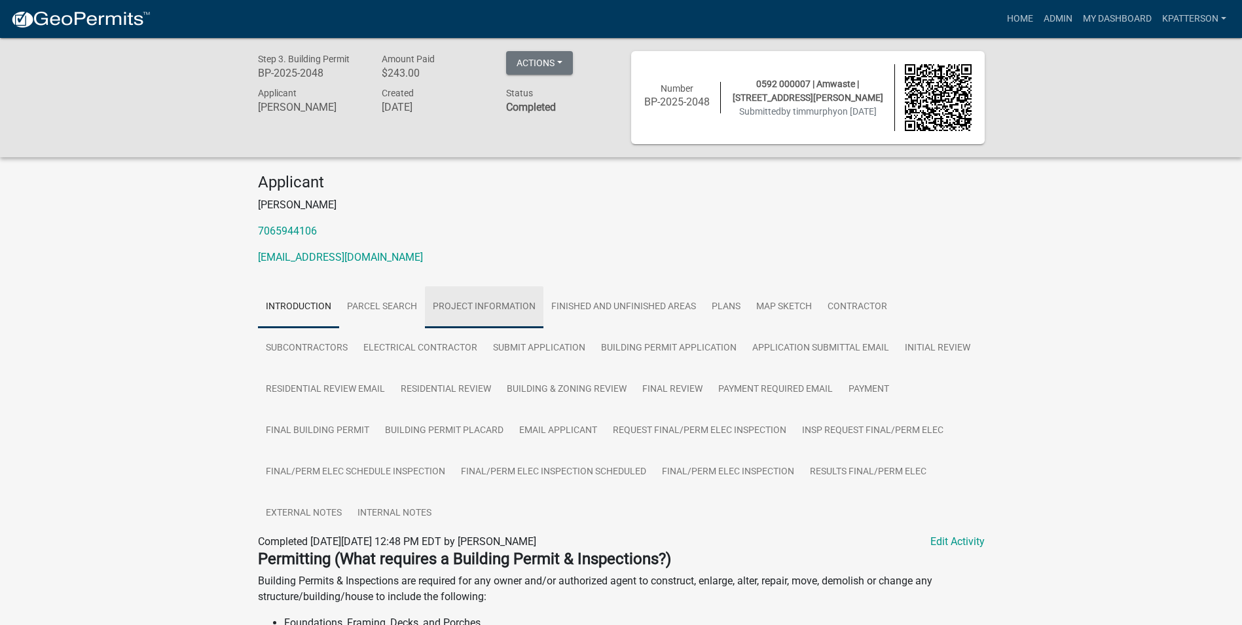
click at [483, 314] on link "Project Information" at bounding box center [484, 307] width 118 height 42
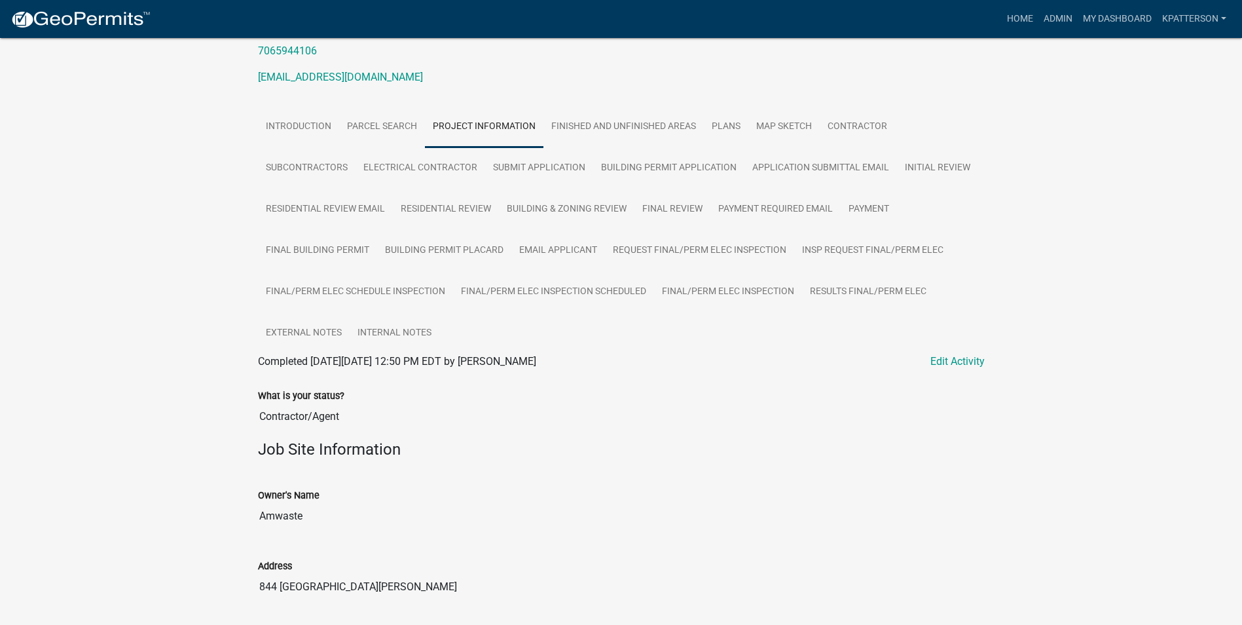
scroll to position [262, 0]
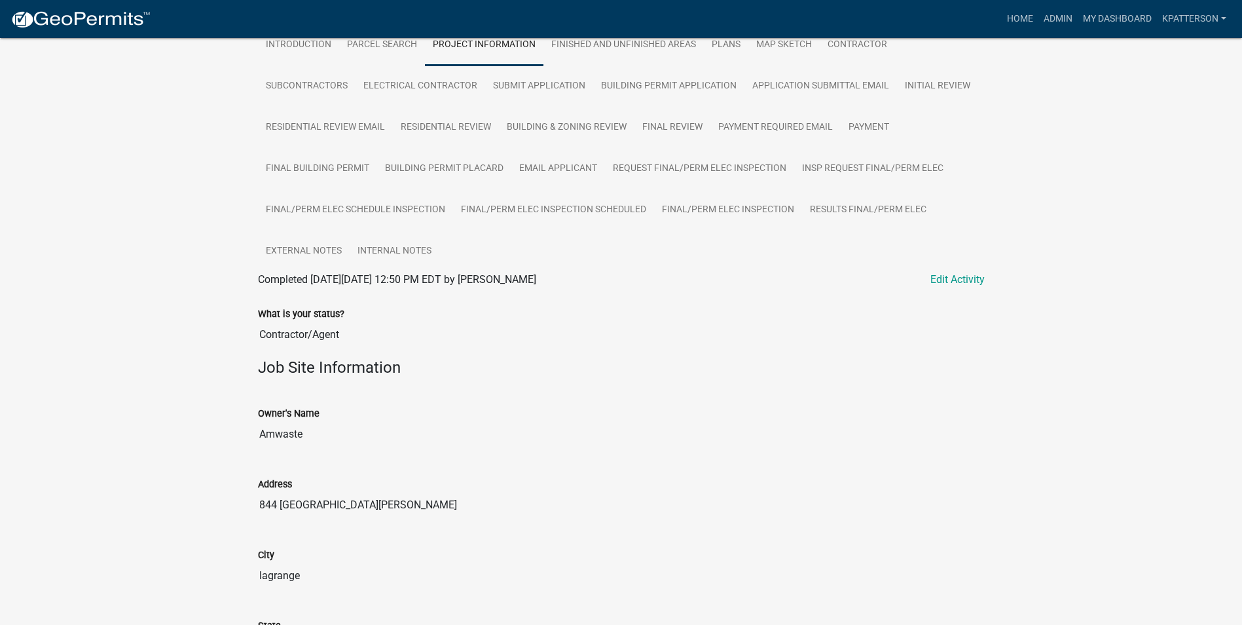
drag, startPoint x: 306, startPoint y: 431, endPoint x: 253, endPoint y: 427, distance: 53.8
click at [253, 427] on div "Owner's Name Amwaste" at bounding box center [621, 422] width 746 height 71
drag, startPoint x: 253, startPoint y: 427, endPoint x: 289, endPoint y: 431, distance: 36.9
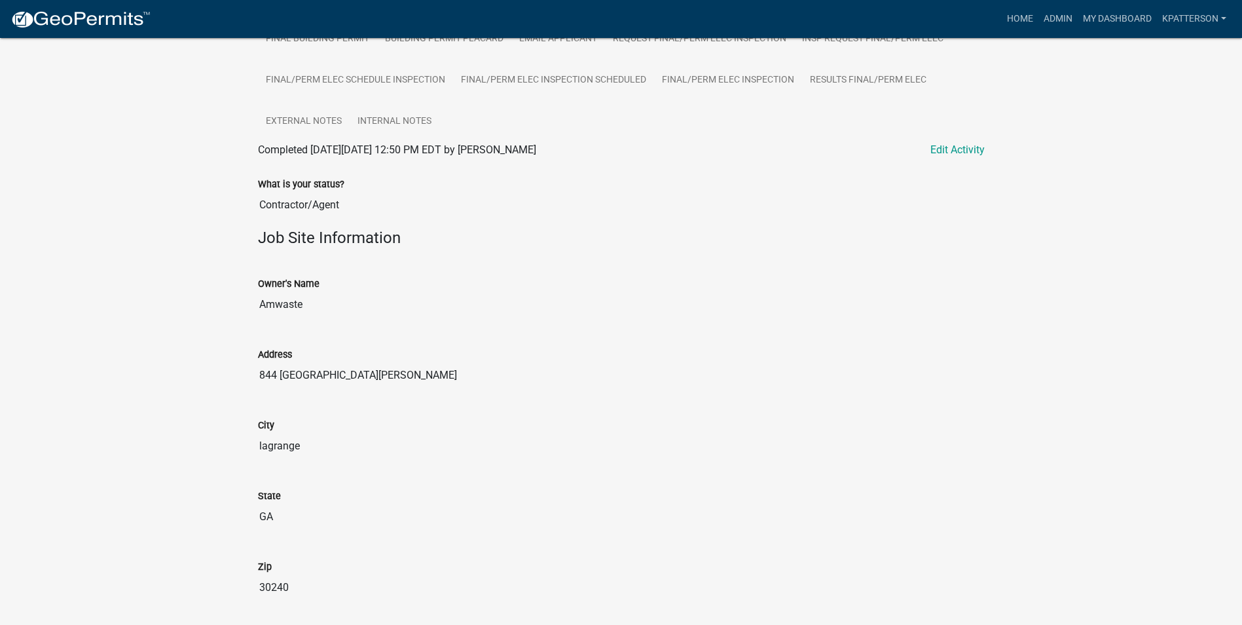
scroll to position [393, 0]
drag, startPoint x: 417, startPoint y: 371, endPoint x: 228, endPoint y: 386, distance: 189.7
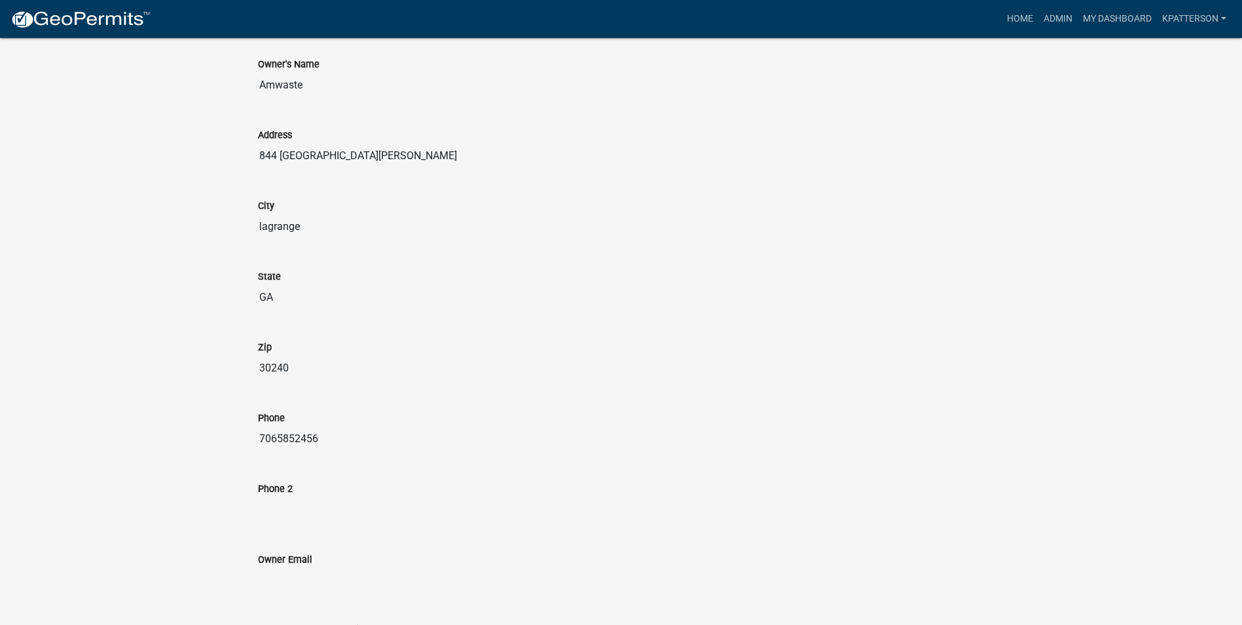
scroll to position [655, 0]
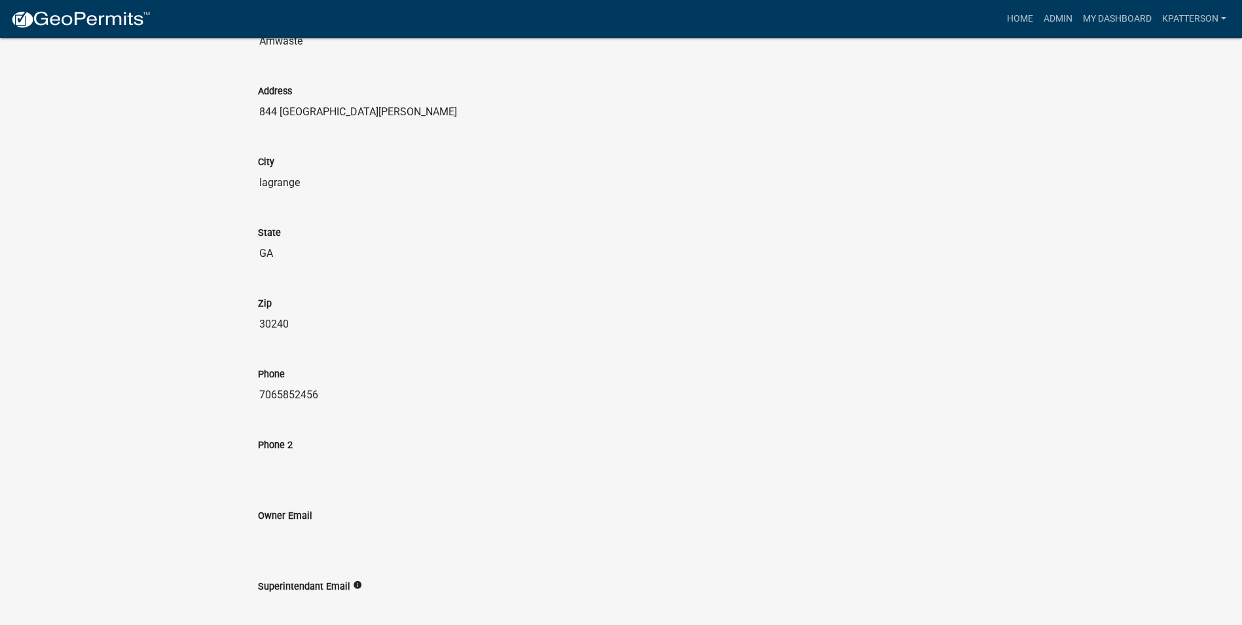
click at [424, 389] on input "7065852456" at bounding box center [621, 395] width 727 height 26
drag, startPoint x: 322, startPoint y: 391, endPoint x: 254, endPoint y: 403, distance: 69.1
click at [254, 403] on div "Phone [PHONE_NUMBER]" at bounding box center [621, 383] width 746 height 71
drag, startPoint x: 254, startPoint y: 403, endPoint x: 299, endPoint y: 390, distance: 46.9
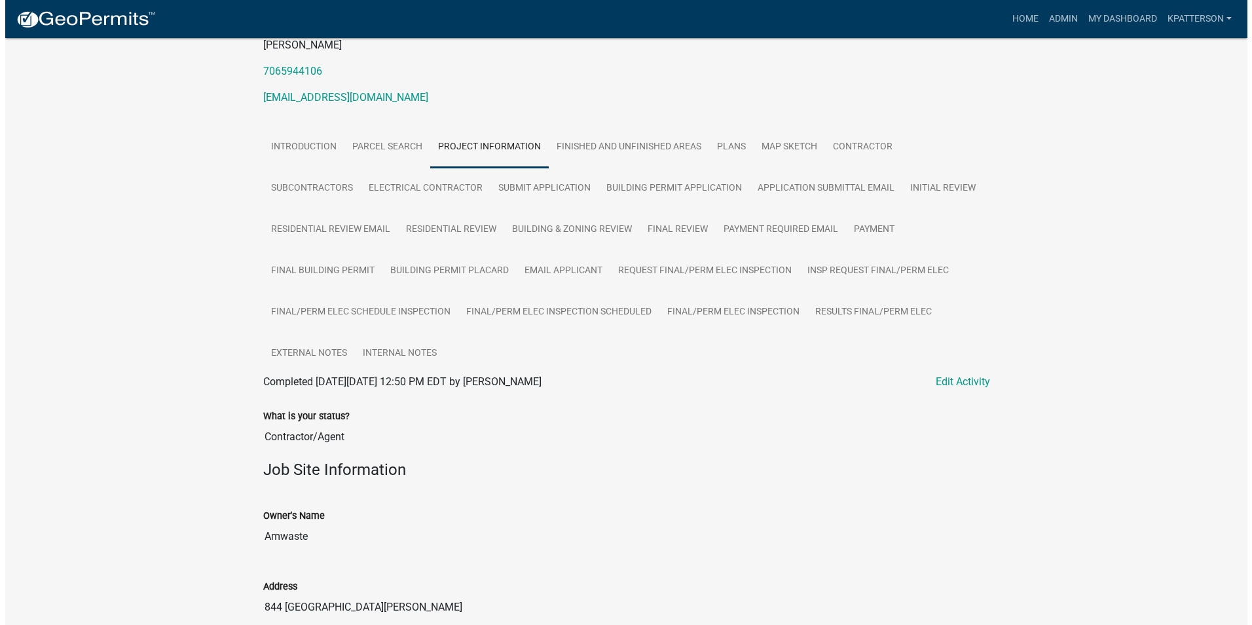
scroll to position [0, 0]
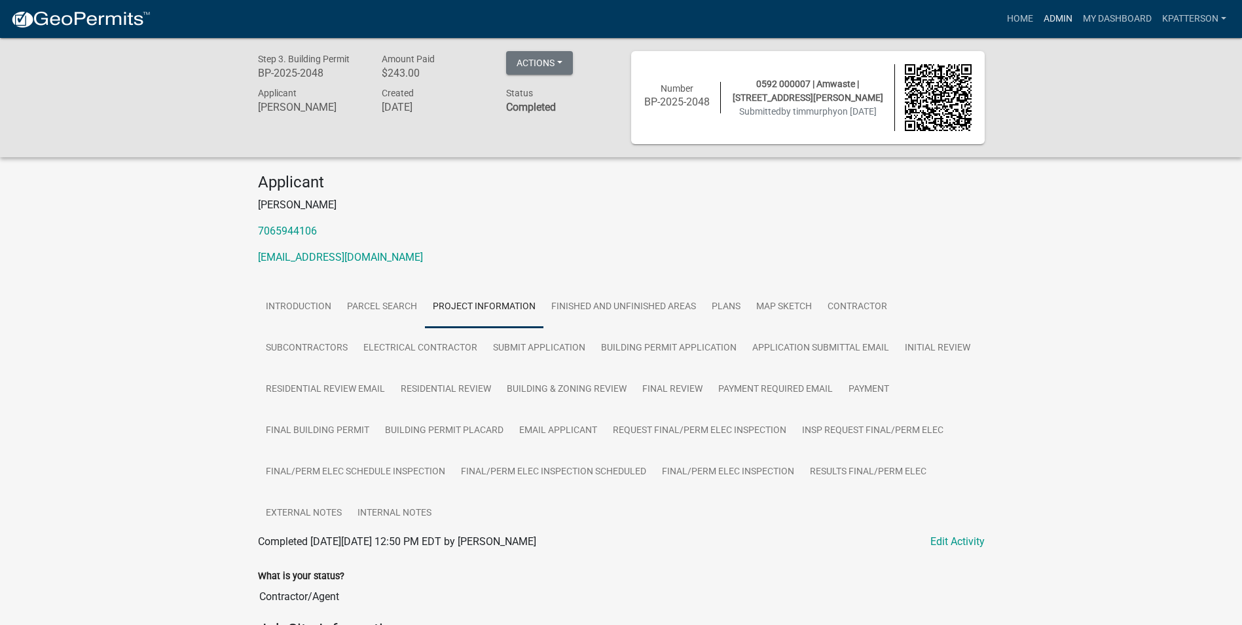
click at [1042, 14] on link "Admin" at bounding box center [1057, 19] width 39 height 25
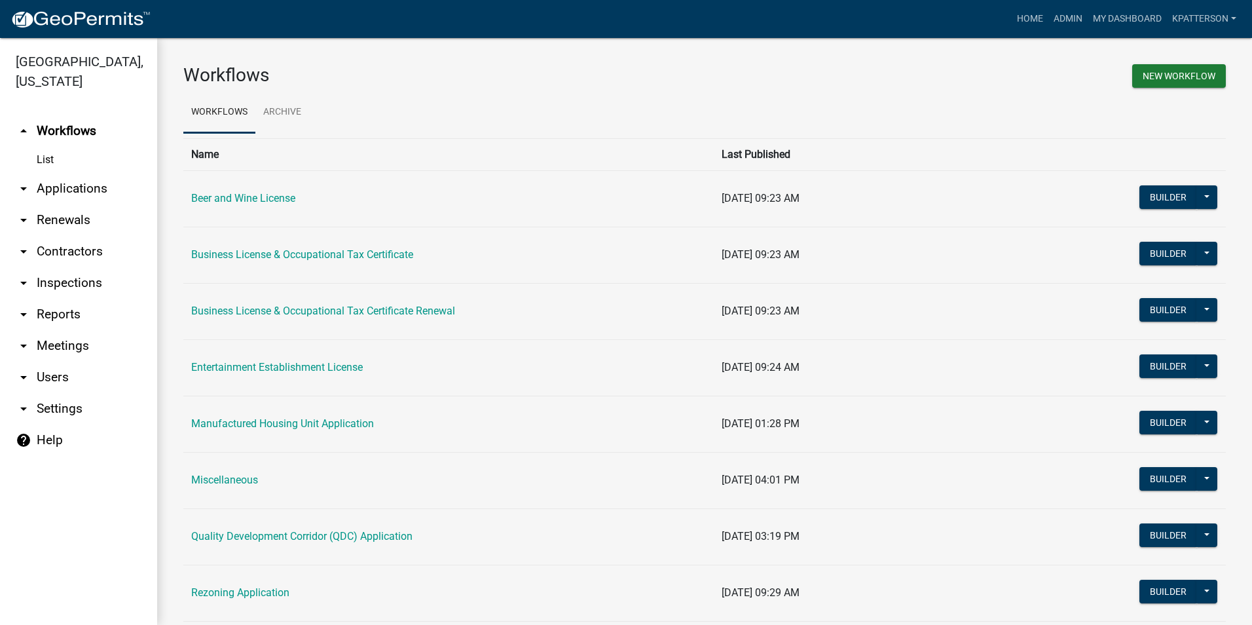
click at [41, 173] on link "arrow_drop_down Applications" at bounding box center [78, 188] width 157 height 31
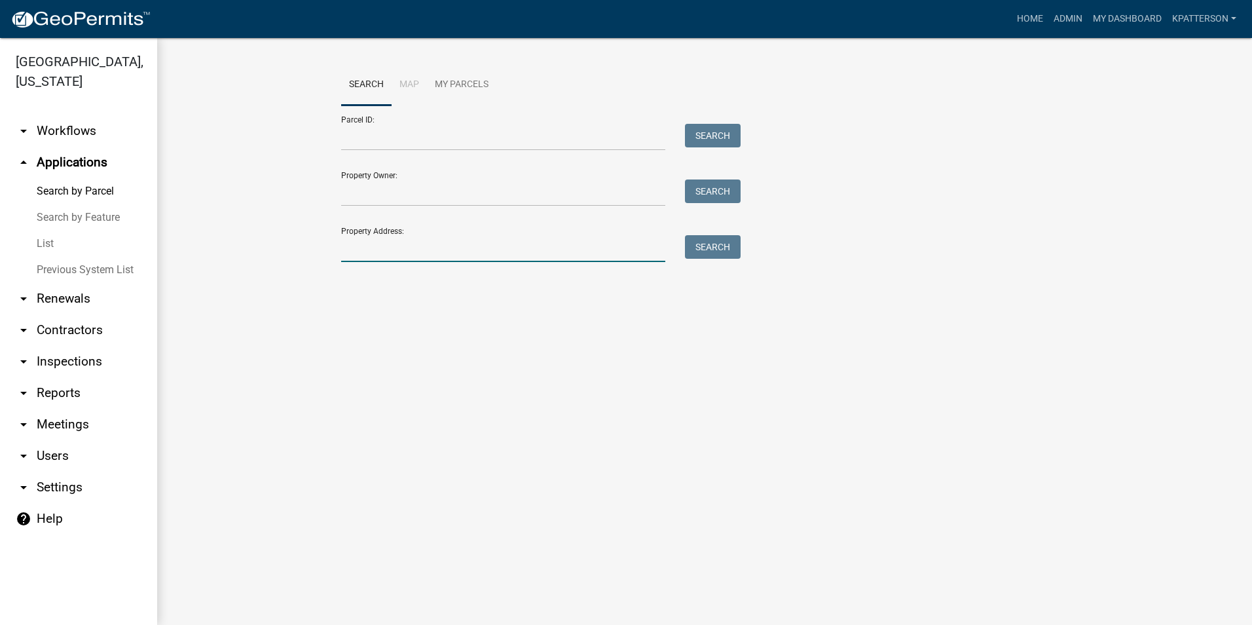
drag, startPoint x: 368, startPoint y: 250, endPoint x: 367, endPoint y: 241, distance: 9.3
click at [368, 249] on input "Property Address:" at bounding box center [503, 248] width 324 height 27
type input "11 [PERSON_NAME]"
click at [714, 253] on button "Search" at bounding box center [713, 247] width 56 height 24
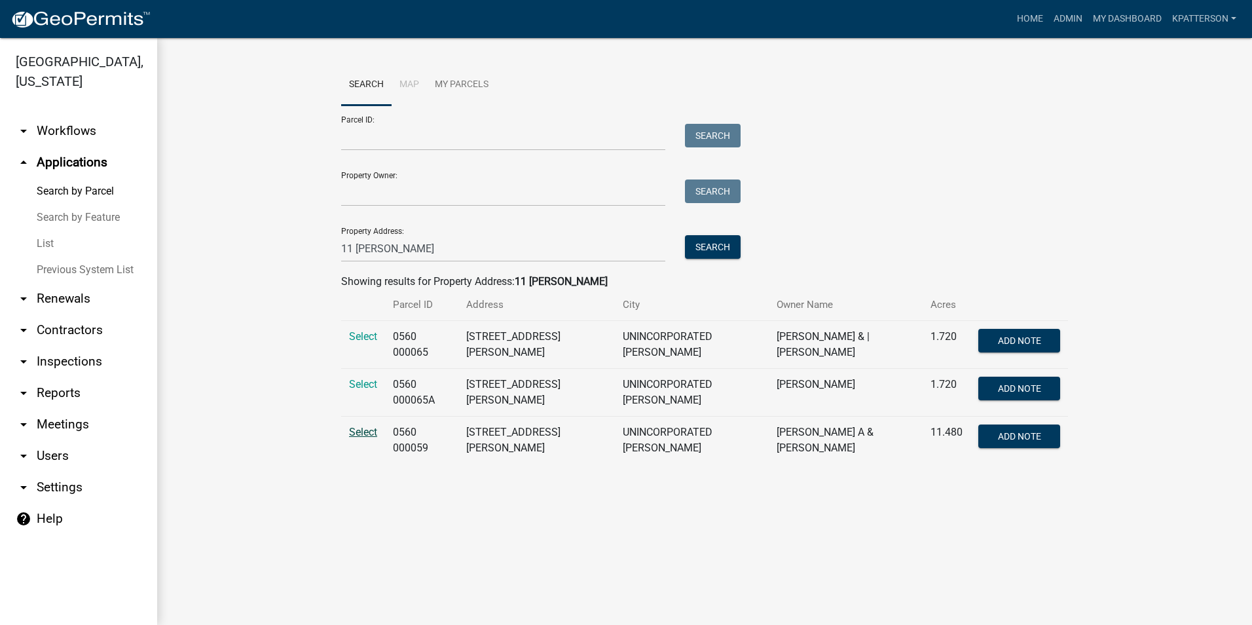
click at [361, 430] on span "Select" at bounding box center [363, 432] width 28 height 12
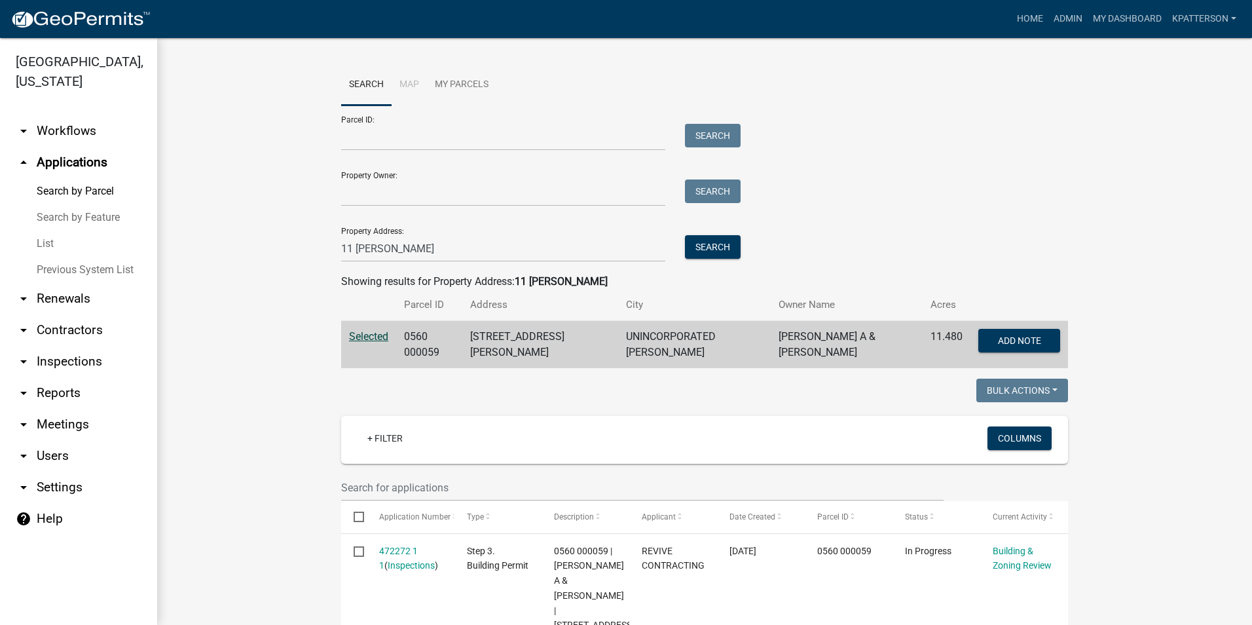
click at [871, 255] on div "Parcel ID: Search Property Owner: Search Property Address: 11 [PERSON_NAME] Sea…" at bounding box center [704, 183] width 727 height 156
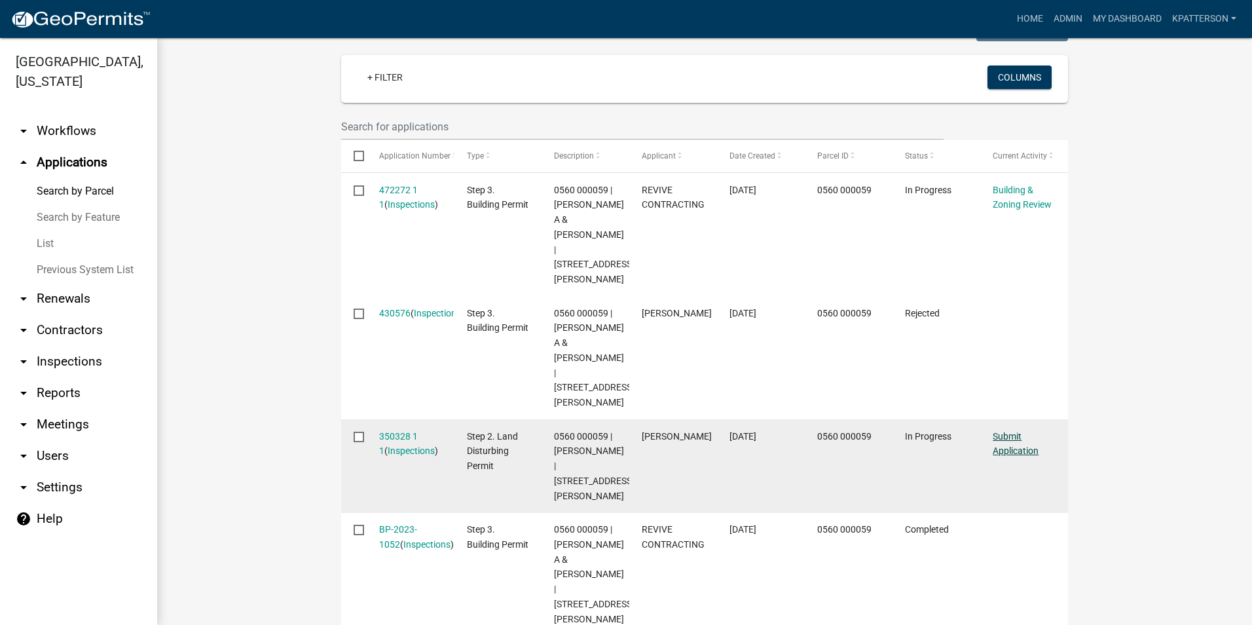
scroll to position [393, 0]
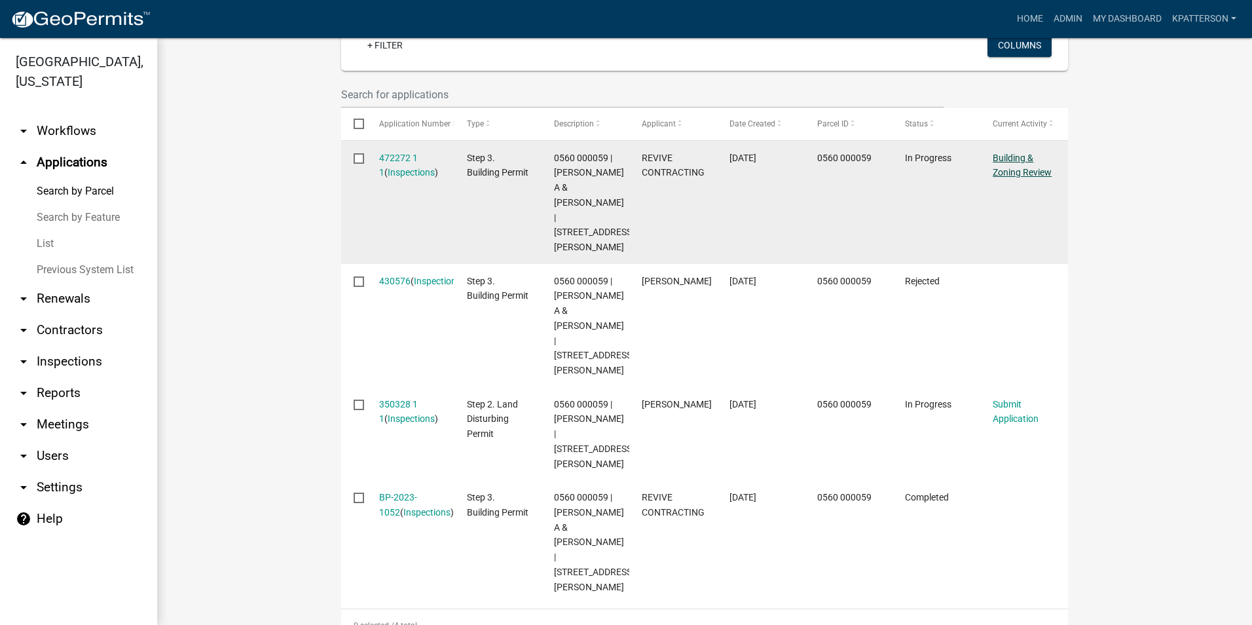
click at [1000, 169] on link "Building & Zoning Review" at bounding box center [1021, 166] width 59 height 26
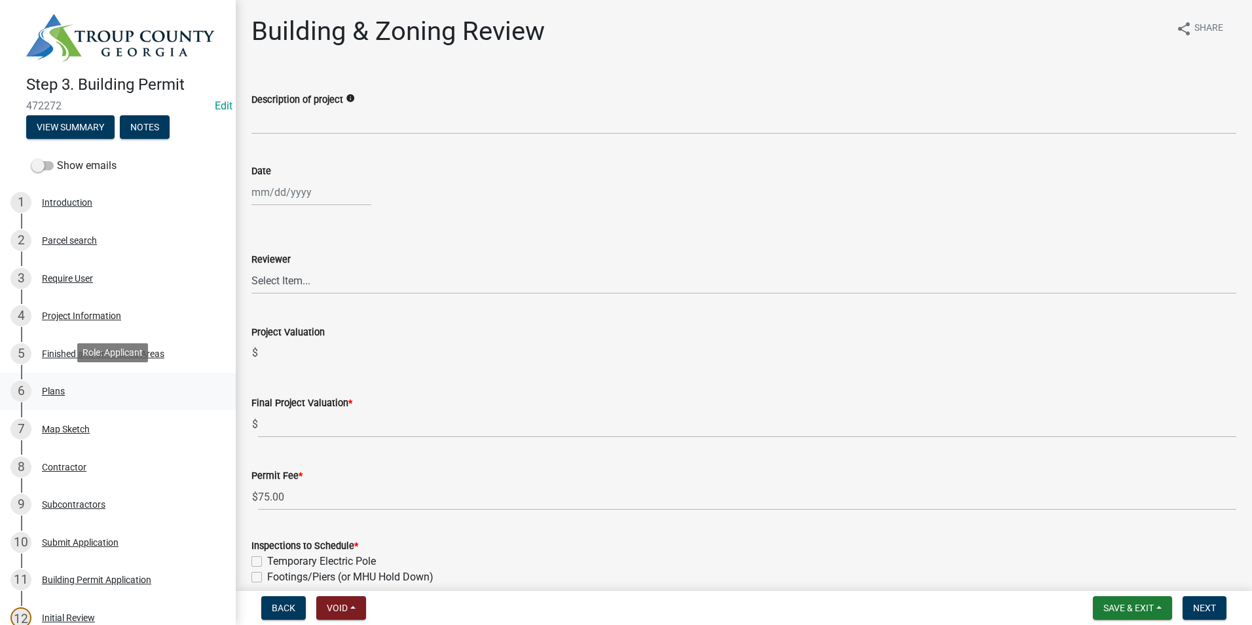
click at [123, 389] on div "6 Plans" at bounding box center [112, 390] width 204 height 21
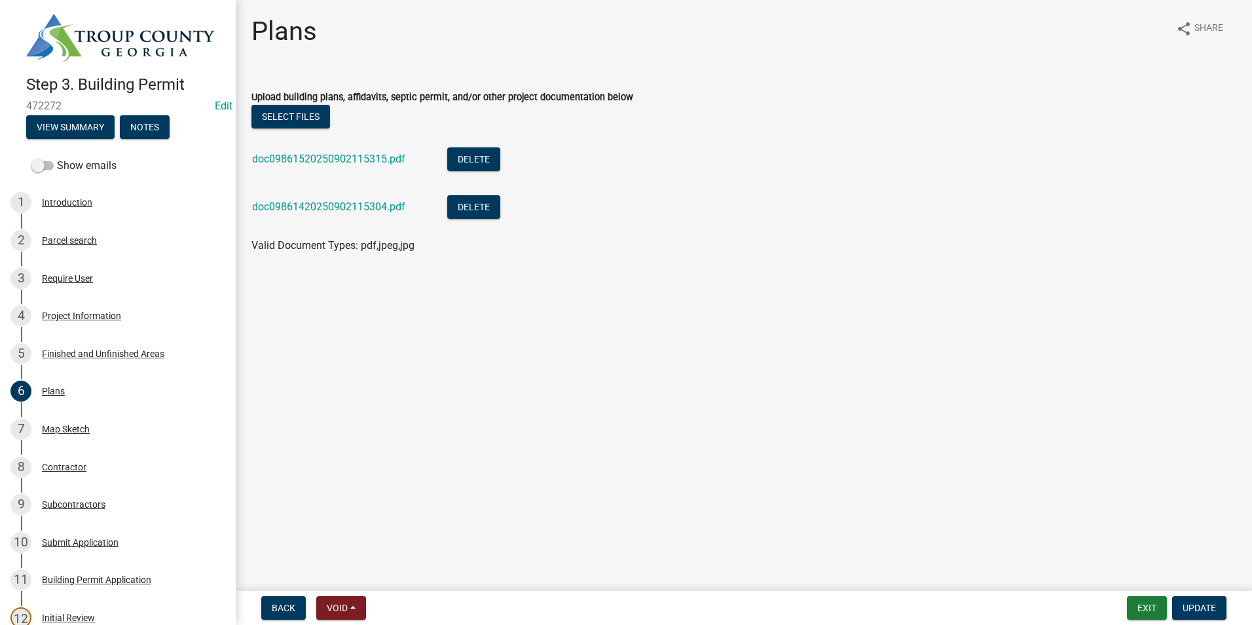
click at [293, 150] on div "doc09861520250902115315.pdf" at bounding box center [339, 160] width 174 height 27
click at [293, 161] on link "doc09861520250902115315.pdf" at bounding box center [328, 159] width 153 height 12
click at [310, 200] on div "doc09861420250902115304.pdf" at bounding box center [339, 208] width 174 height 27
click at [311, 206] on link "doc09861420250902115304.pdf" at bounding box center [328, 206] width 153 height 12
click at [143, 317] on div "4 Project Information" at bounding box center [112, 315] width 204 height 21
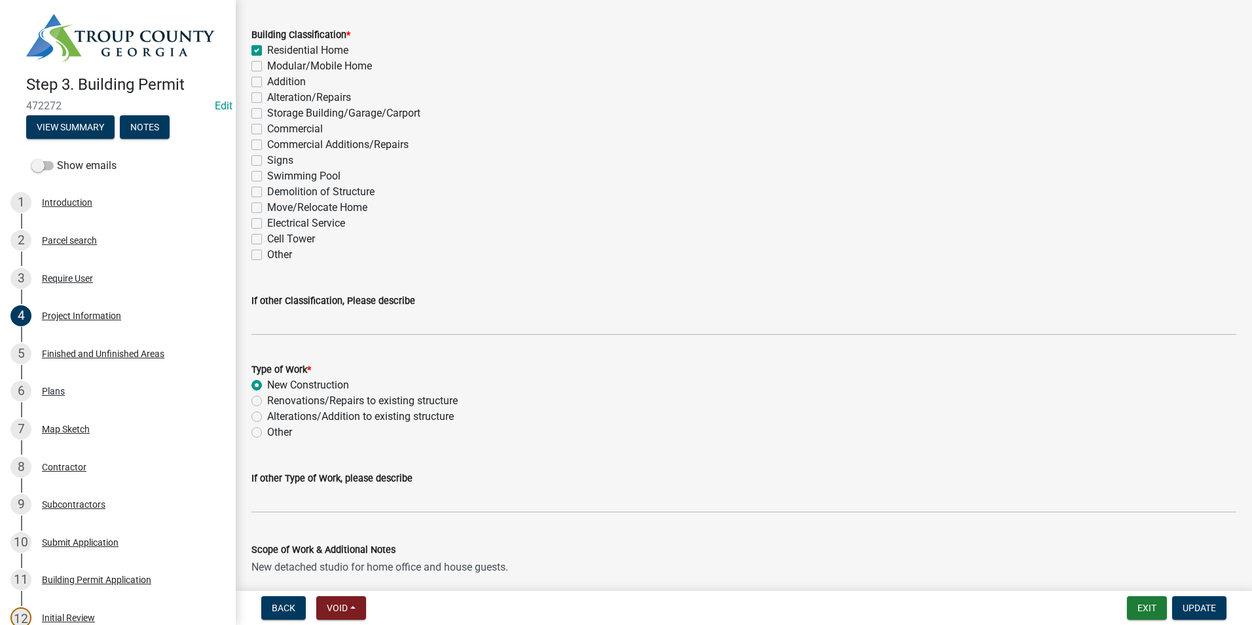
scroll to position [1195, 0]
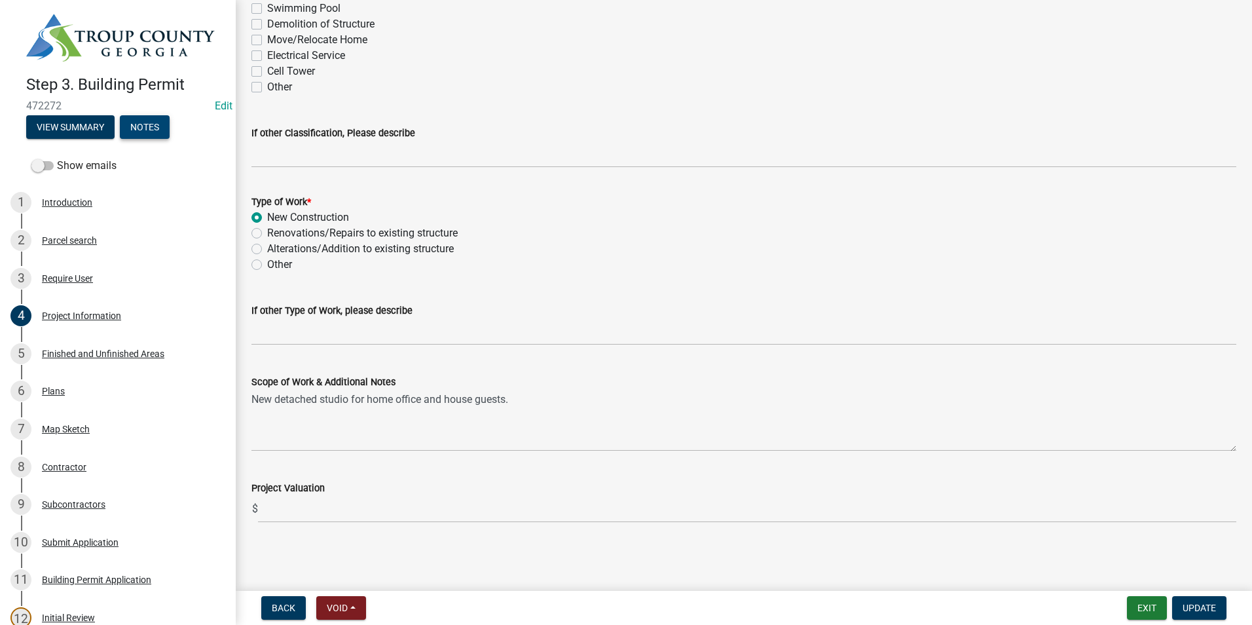
click at [147, 130] on button "Notes" at bounding box center [145, 127] width 50 height 24
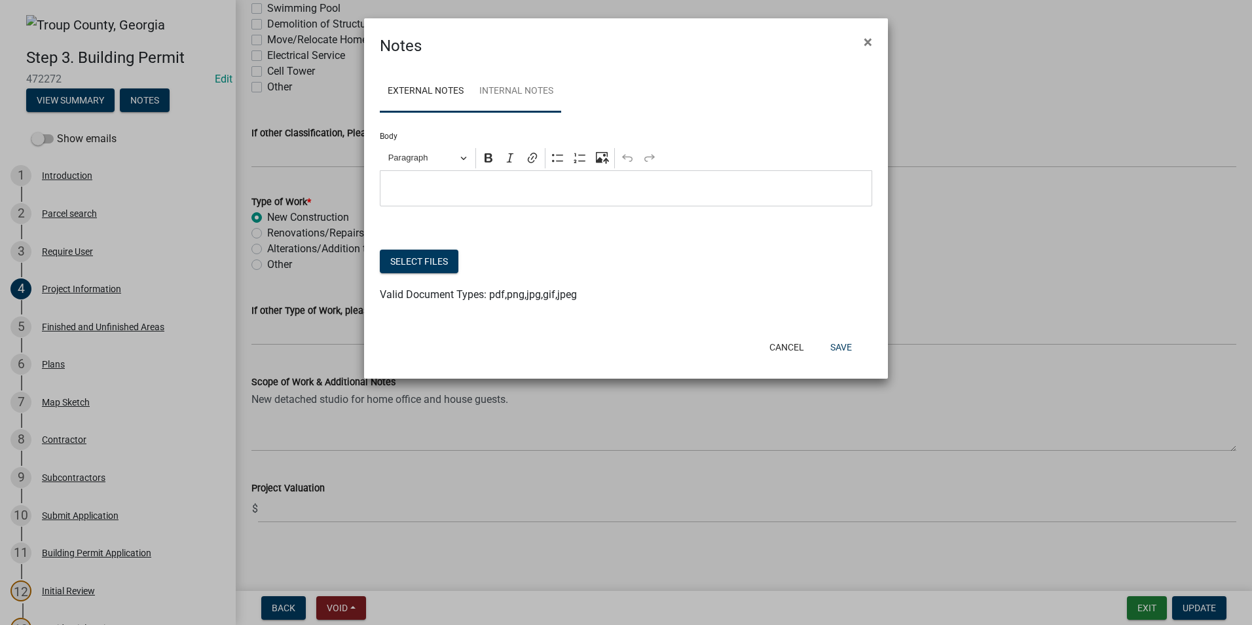
click at [499, 98] on link "Internal Notes" at bounding box center [516, 92] width 90 height 42
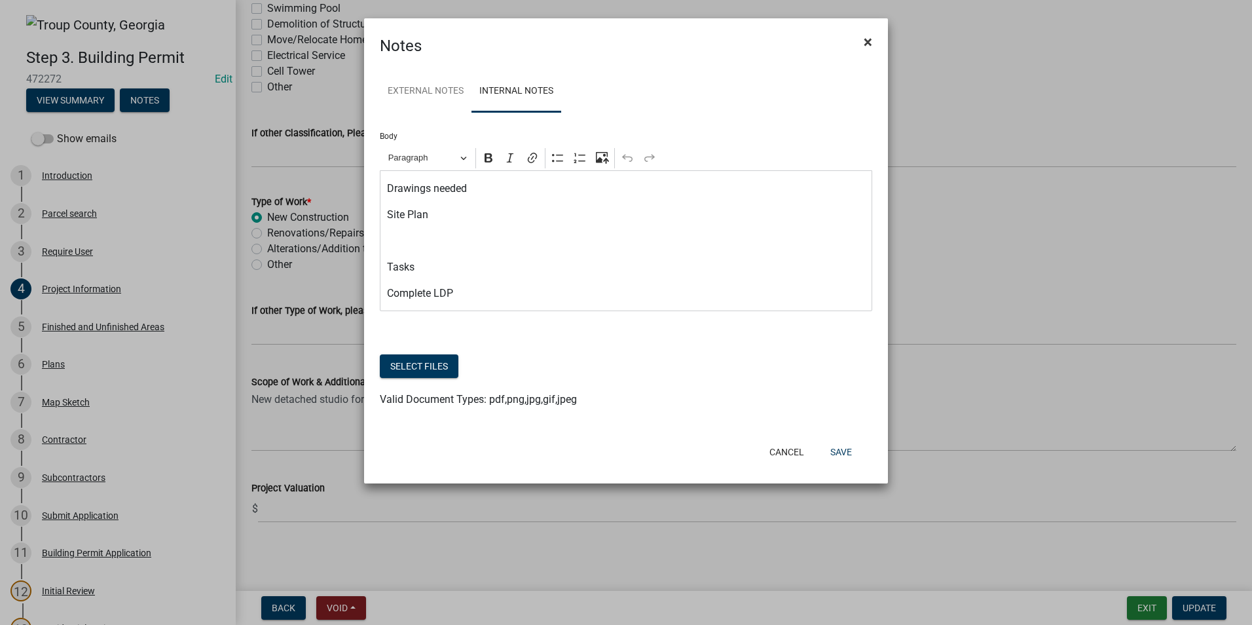
click at [868, 43] on span "×" at bounding box center [867, 42] width 9 height 18
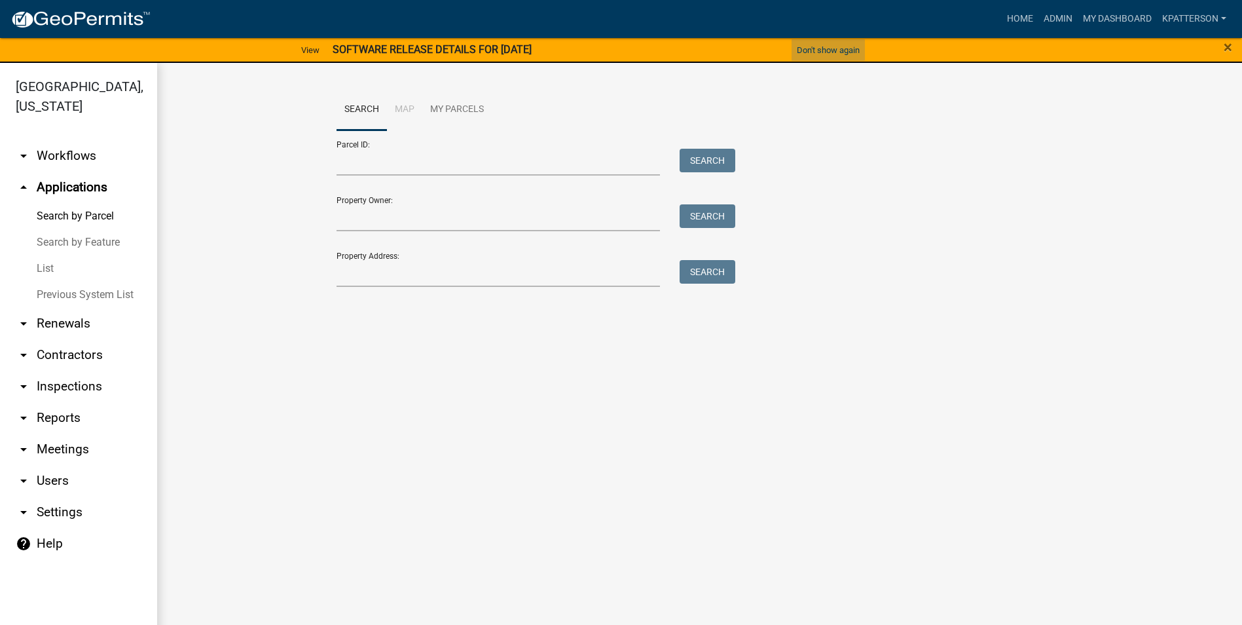
click at [855, 49] on button "Don't show again" at bounding box center [827, 50] width 73 height 22
